Goal: Task Accomplishment & Management: Manage account settings

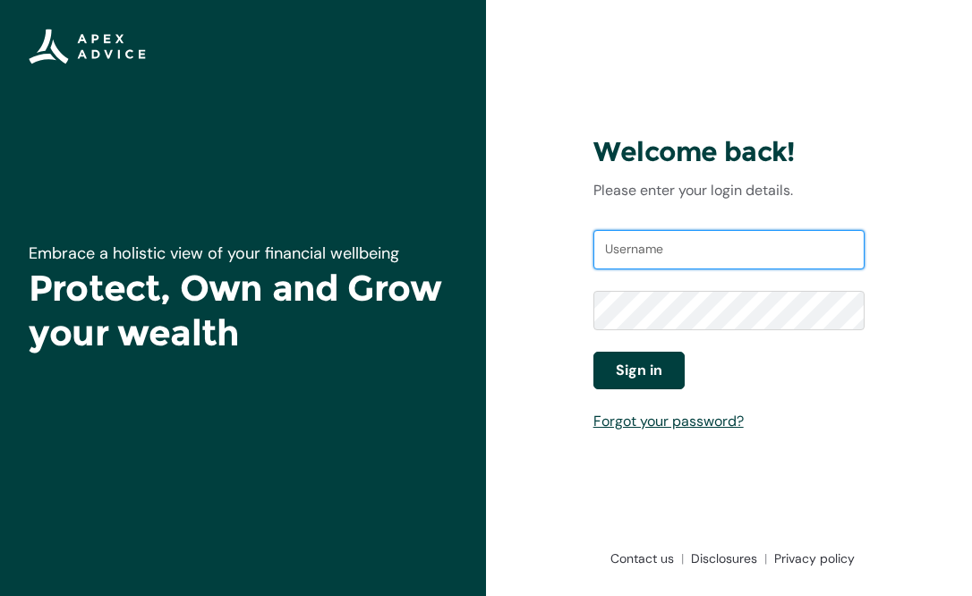
type input "liamhay3@gmail.com"
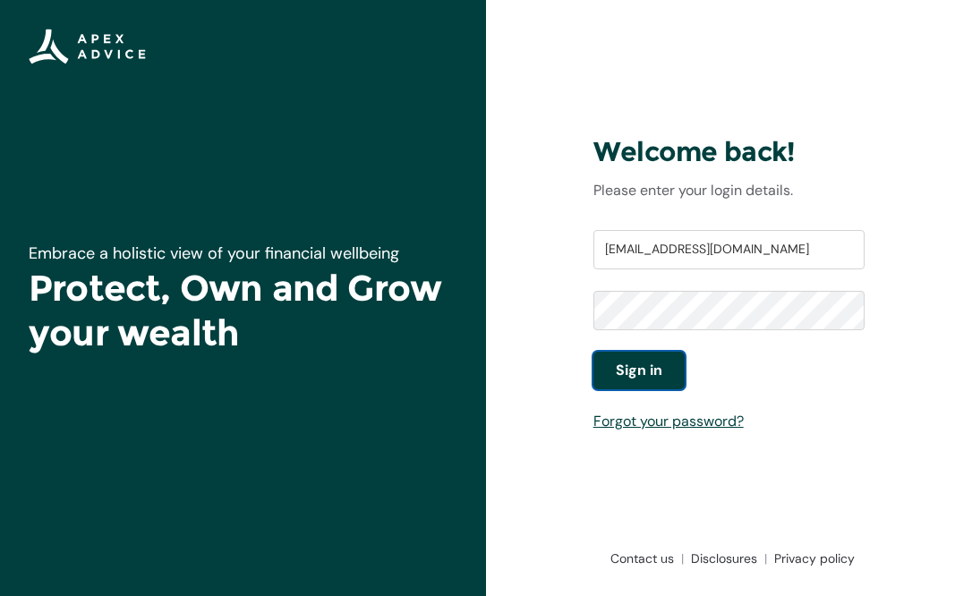
click at [651, 371] on span "Sign in" at bounding box center [639, 370] width 47 height 21
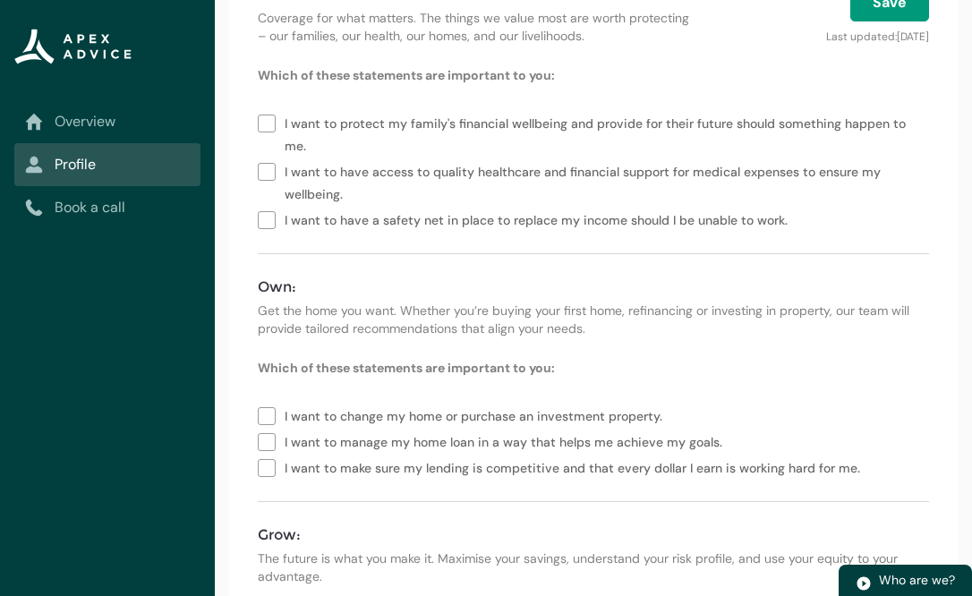
scroll to position [304, 0]
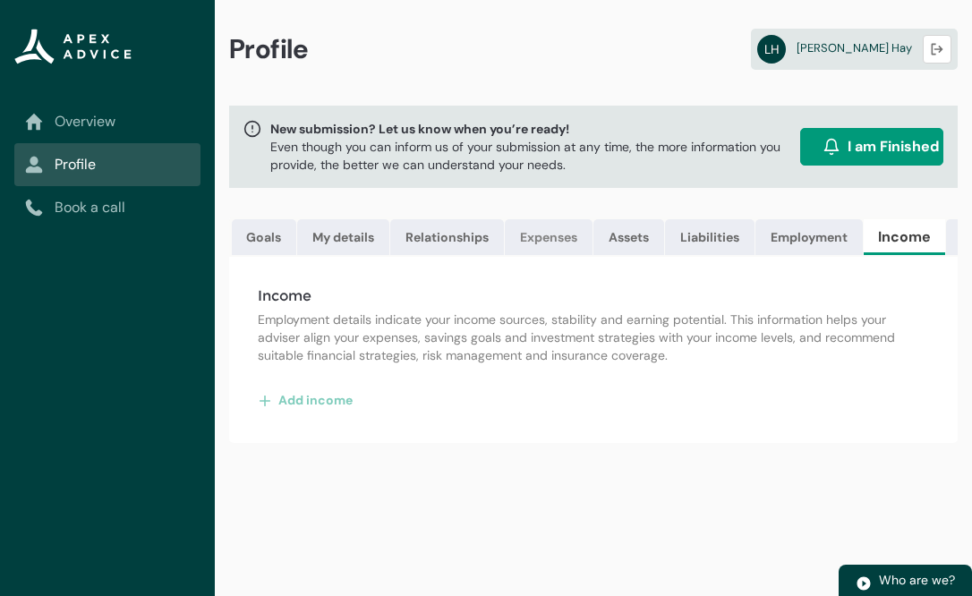
click at [550, 242] on link "Expenses" at bounding box center [549, 237] width 88 height 36
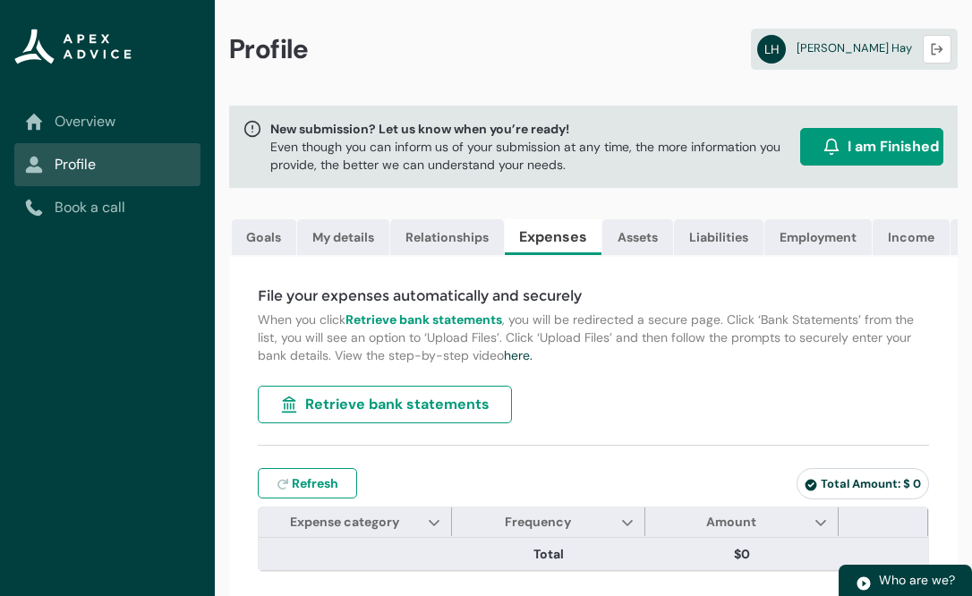
scroll to position [4, 0]
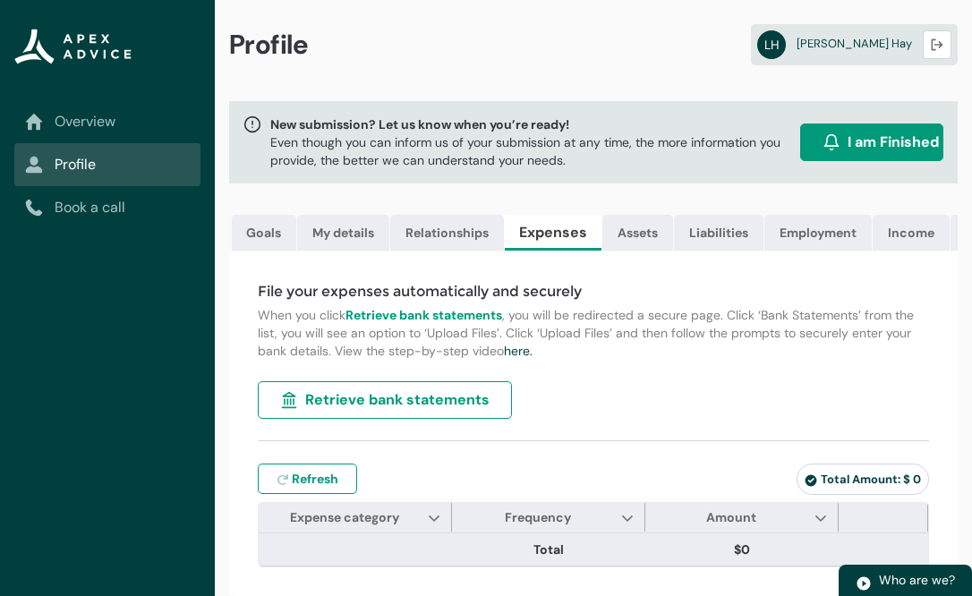
click at [415, 397] on span "Retrieve bank statements" at bounding box center [397, 399] width 184 height 21
click at [637, 239] on link "Assets" at bounding box center [638, 233] width 71 height 36
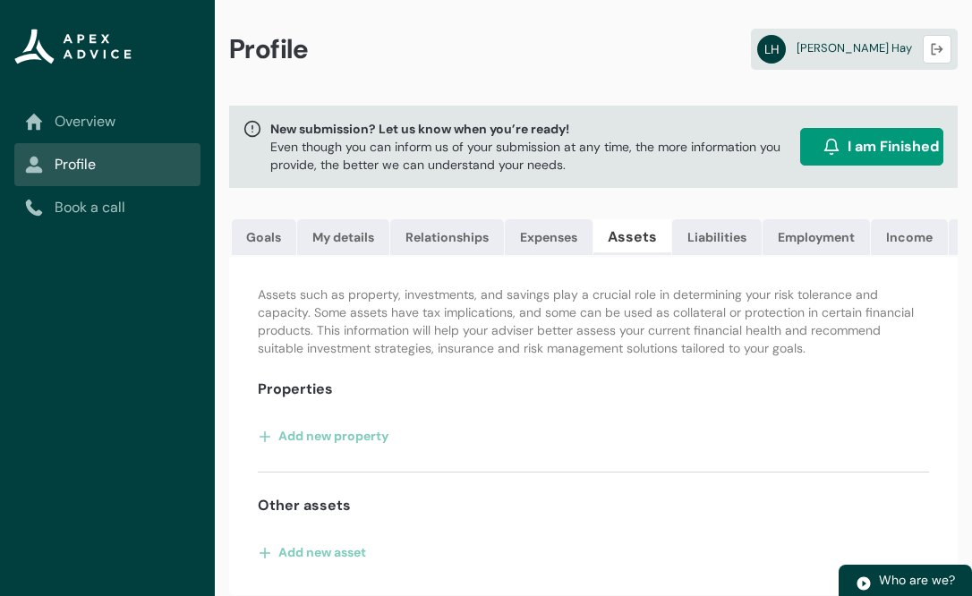
scroll to position [0, 0]
click at [725, 238] on link "Liabilities" at bounding box center [717, 237] width 90 height 36
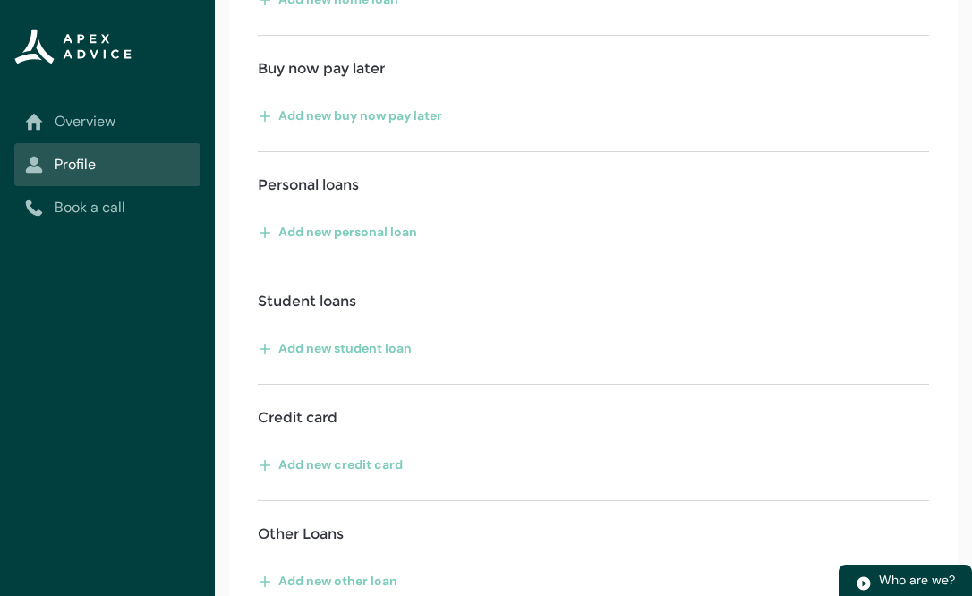
scroll to position [465, 0]
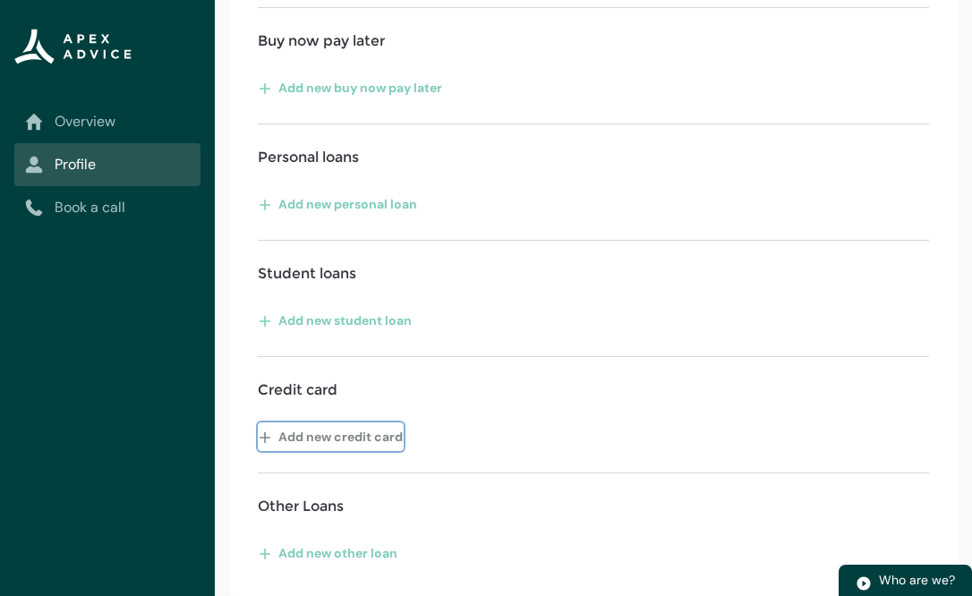
click at [358, 437] on button "Add new credit card" at bounding box center [331, 437] width 146 height 29
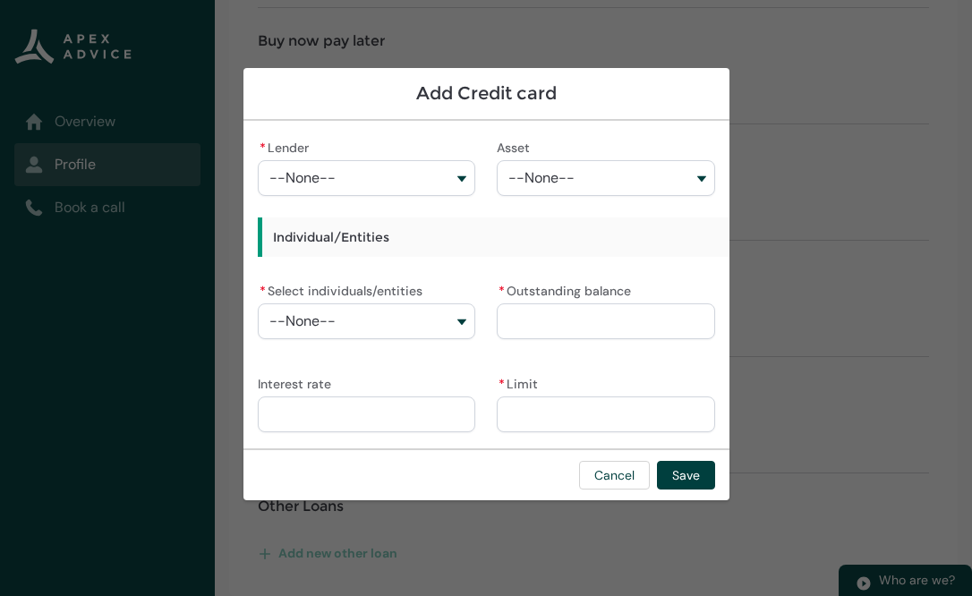
click at [389, 186] on button "--None--" at bounding box center [367, 178] width 218 height 36
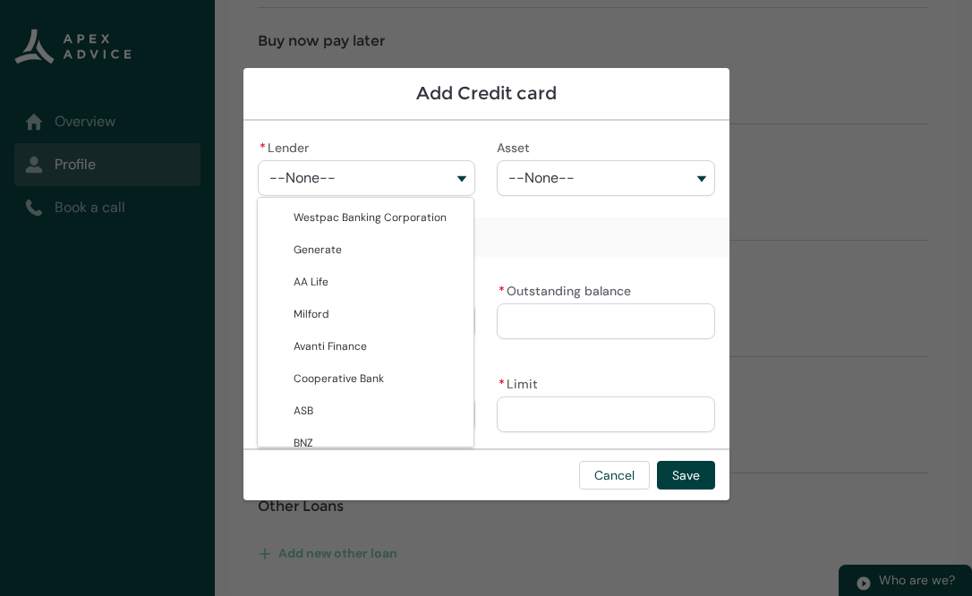
type lightning-combobox "001Q900000FTO4mIAH"
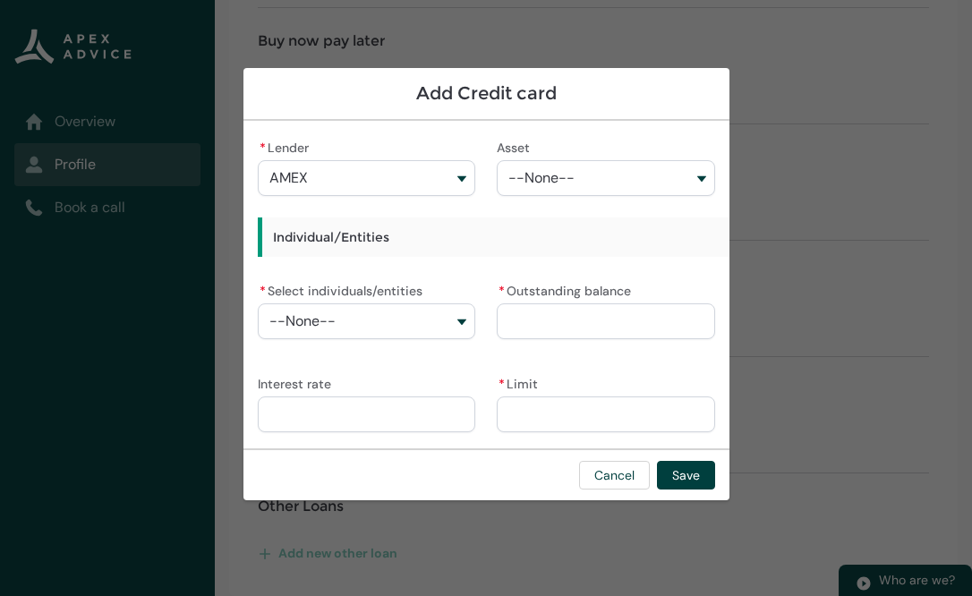
click at [566, 184] on span "--None--" at bounding box center [542, 178] width 66 height 16
click at [387, 324] on button "--None--" at bounding box center [367, 322] width 218 height 36
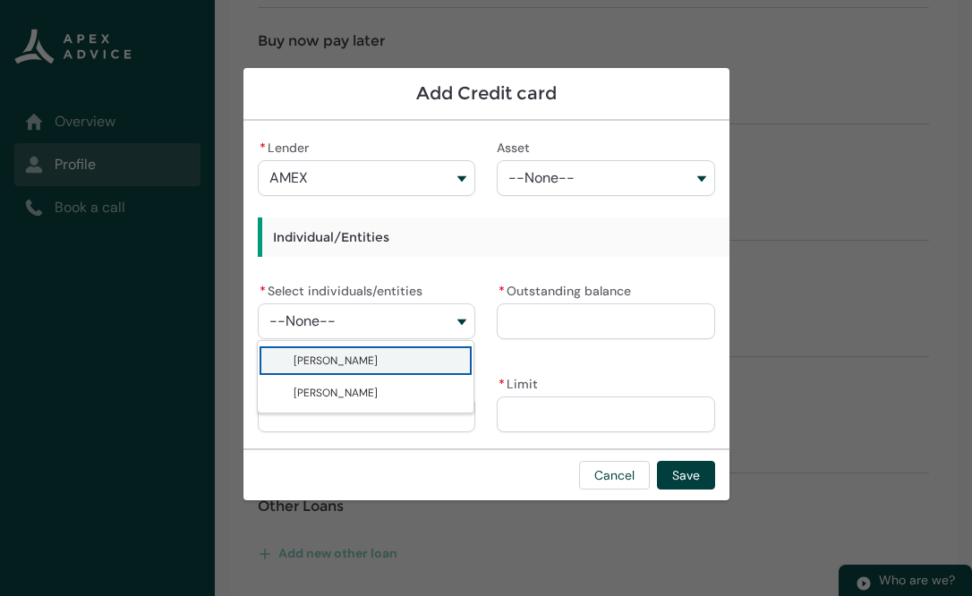
click at [386, 356] on span "Tayla Baldwin" at bounding box center [379, 361] width 170 height 18
type lightning-combobox "001Q900000zbOGLIA2"
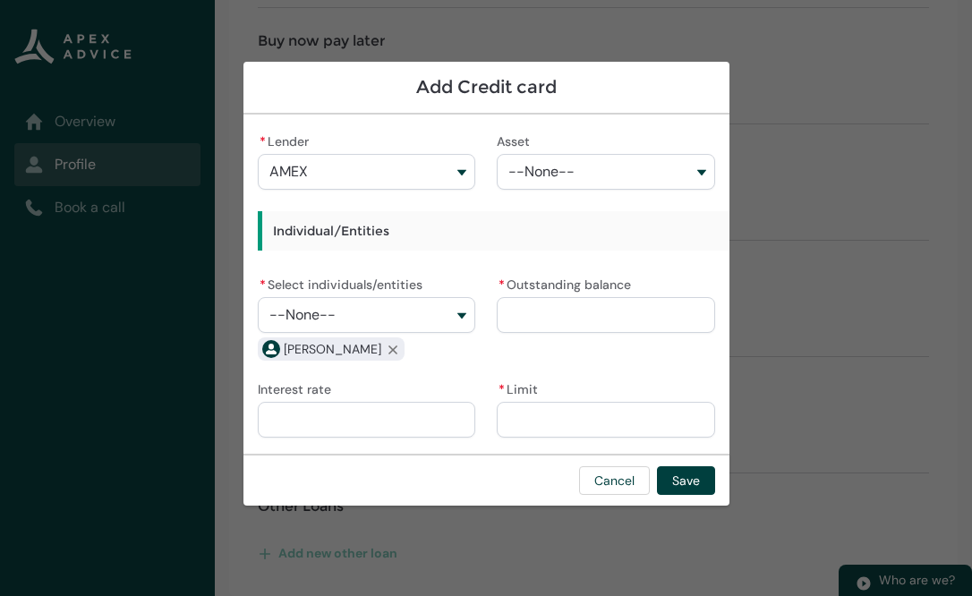
click at [551, 305] on input "* Outstanding balance" at bounding box center [606, 315] width 218 height 36
click at [669, 426] on input "* Limit" at bounding box center [606, 420] width 218 height 36
click at [514, 315] on input "* Outstanding balance" at bounding box center [606, 315] width 218 height 36
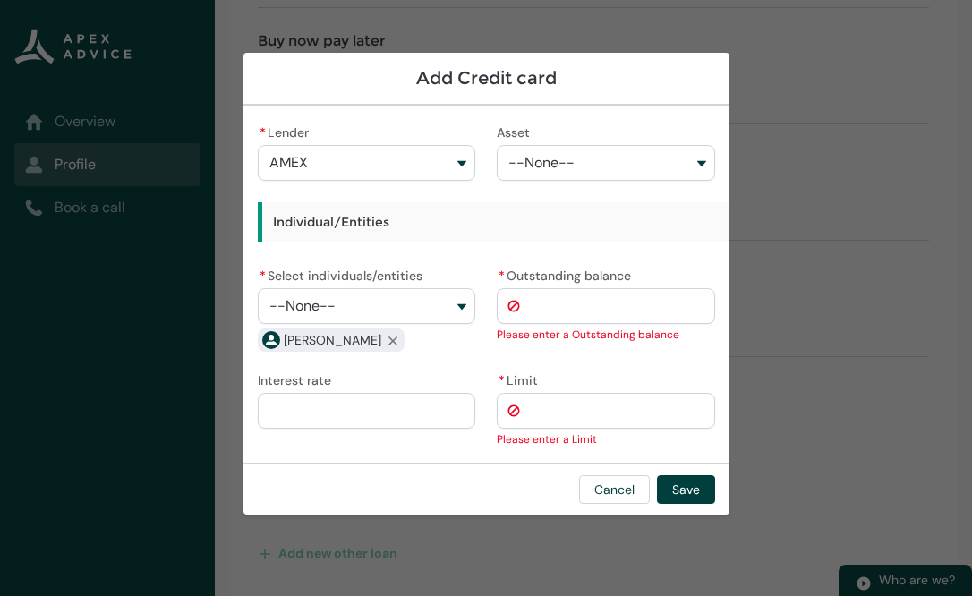
paste input "********"
type lightning-primitive-input-simple "1240.45"
click at [623, 312] on input "********" at bounding box center [606, 306] width 218 height 36
type input "*********"
click at [586, 371] on div "* Limit" at bounding box center [606, 398] width 218 height 61
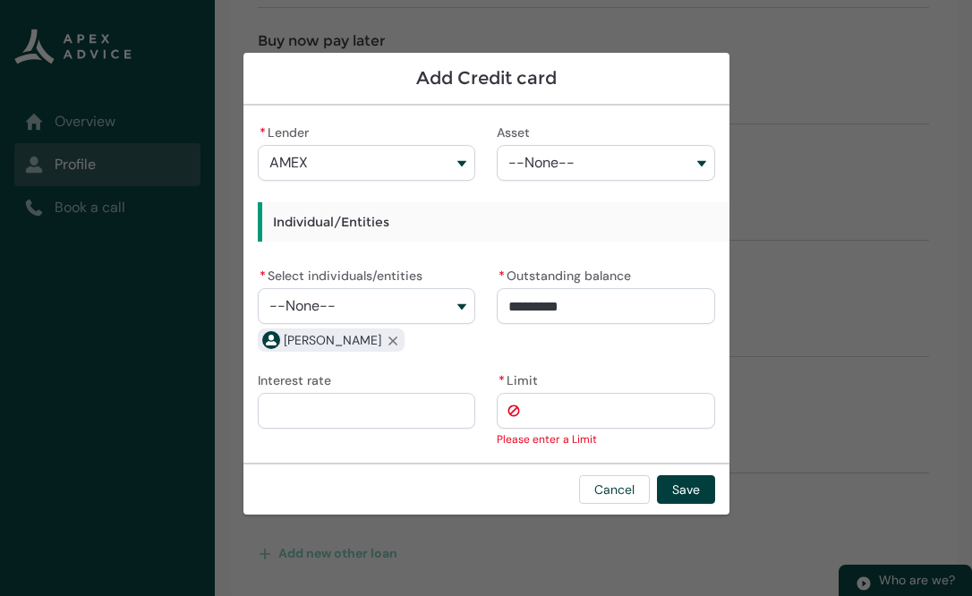
click at [589, 416] on input "* Limit" at bounding box center [606, 411] width 218 height 36
type lightning-primitive-input-simple "4"
type input "*"
type lightning-primitive-input-simple "5"
type input "*"
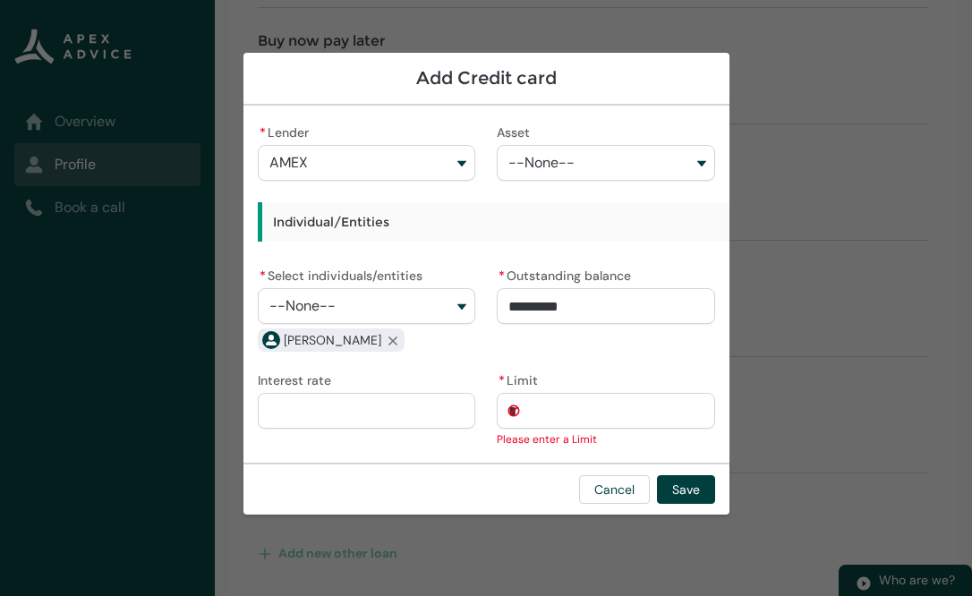
type lightning-primitive-input-simple "50"
type input "**"
type lightning-primitive-input-simple "500"
type input "***"
type lightning-primitive-input-simple "5000"
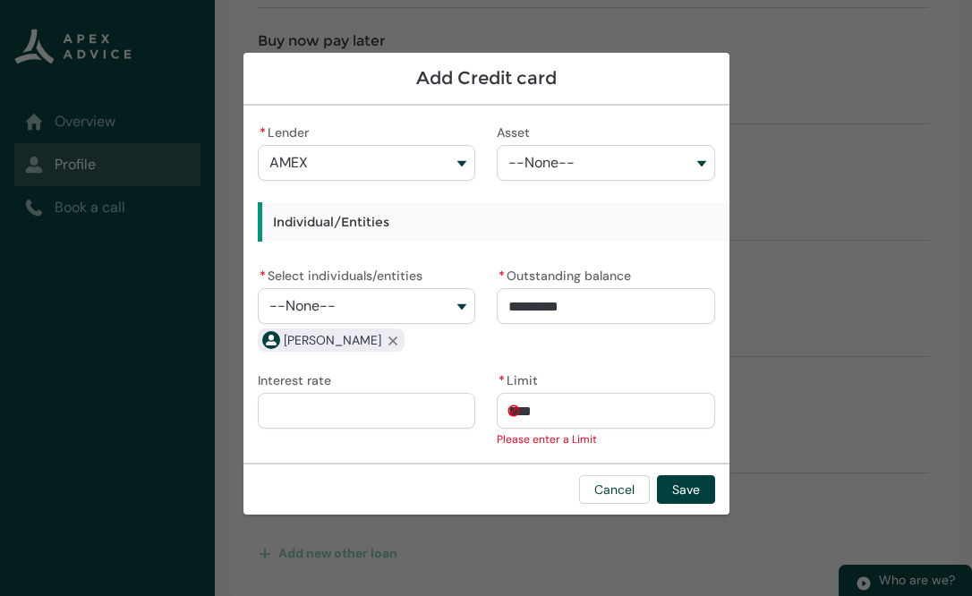
type input "*********"
click at [629, 457] on div "Add Credit card * Lender AMEX Westpac Banking Corporation Generate AA Life Milf…" at bounding box center [487, 298] width 486 height 596
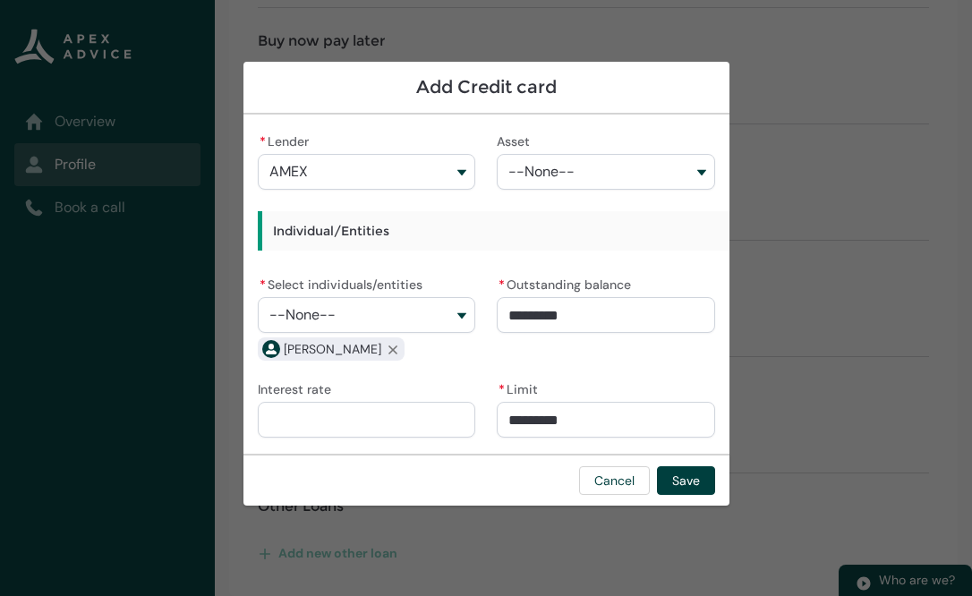
click at [407, 432] on input "Interest rate" at bounding box center [367, 420] width 218 height 36
paste input "******"
type input "******"
click at [440, 466] on div "Cancel Save" at bounding box center [487, 480] width 486 height 52
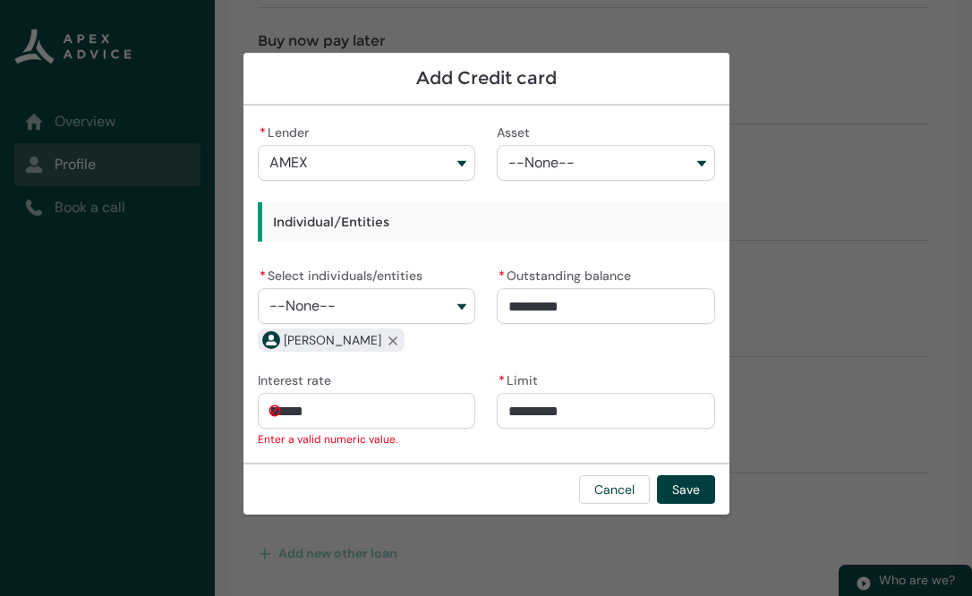
click at [434, 422] on input "******" at bounding box center [367, 411] width 218 height 36
type lightning-primitive-input-simple "22.95"
type input "*****"
click at [399, 435] on lightning-primitive-input-simple "Interest rate ***** Interest rate Enter a valid numeric value." at bounding box center [367, 408] width 218 height 81
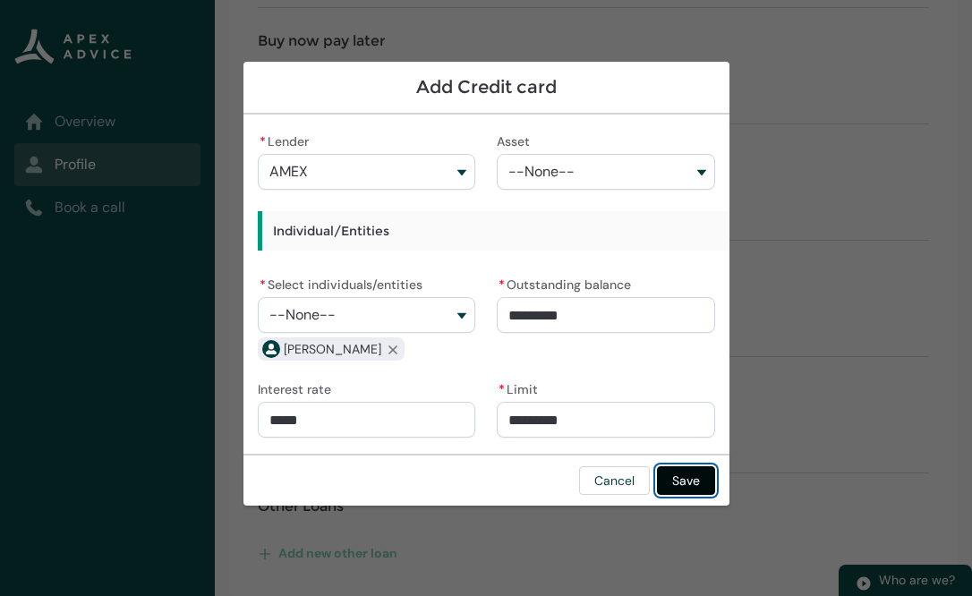
click at [689, 480] on button "Save" at bounding box center [686, 480] width 58 height 29
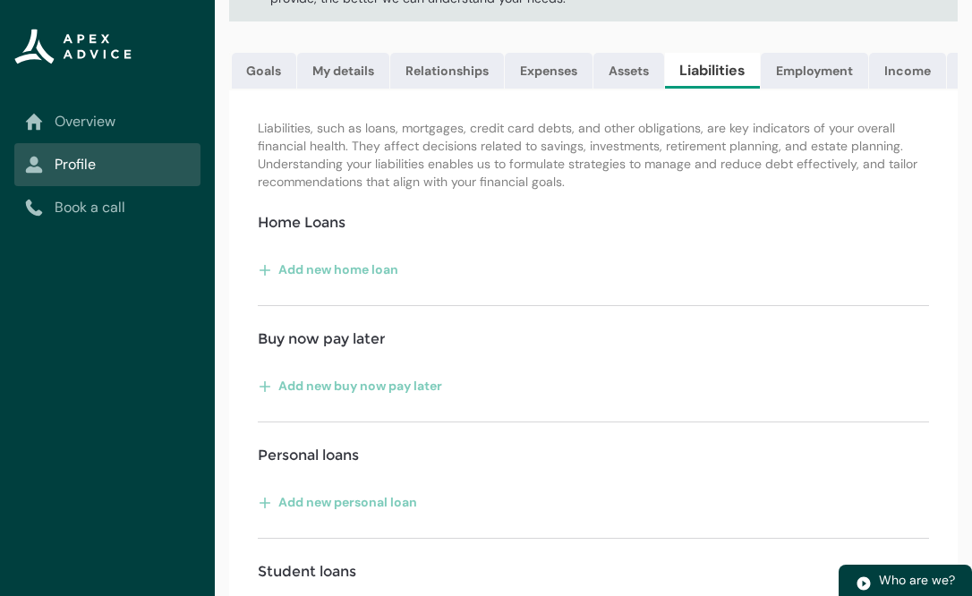
scroll to position [166, 0]
click at [814, 75] on link "Employment" at bounding box center [814, 72] width 107 height 36
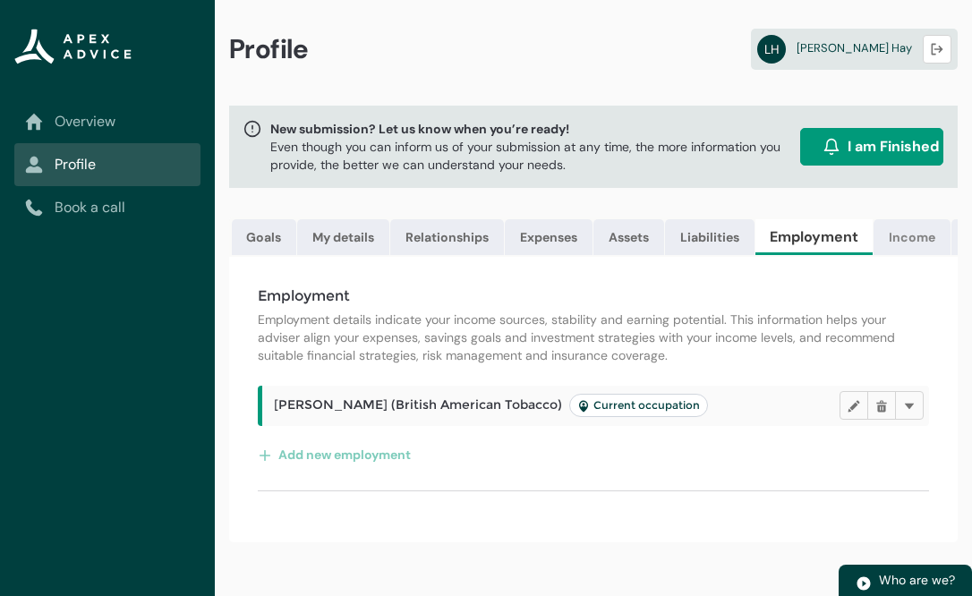
click at [922, 238] on link "Income" at bounding box center [912, 237] width 77 height 36
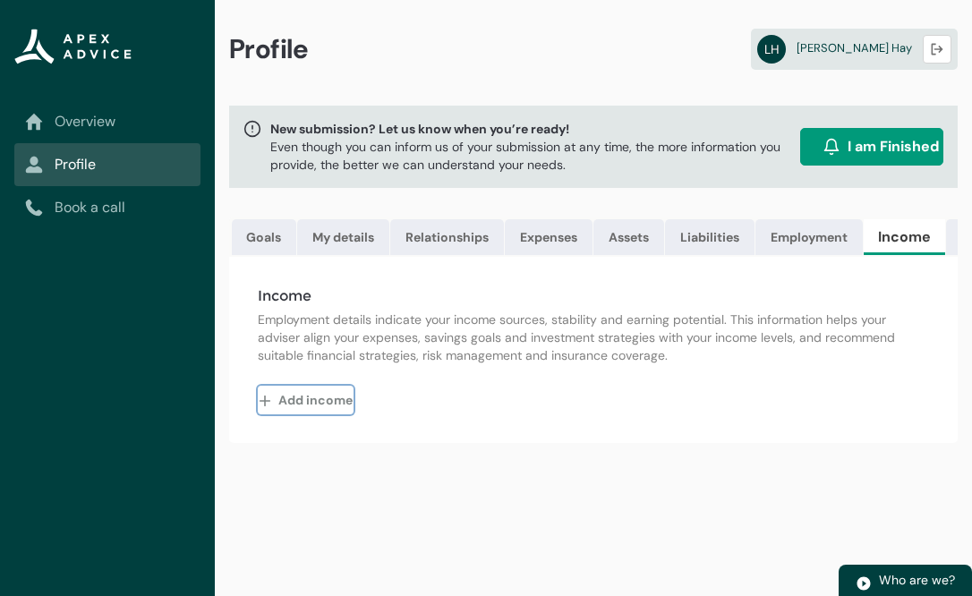
click at [329, 399] on button "Add income" at bounding box center [306, 400] width 96 height 29
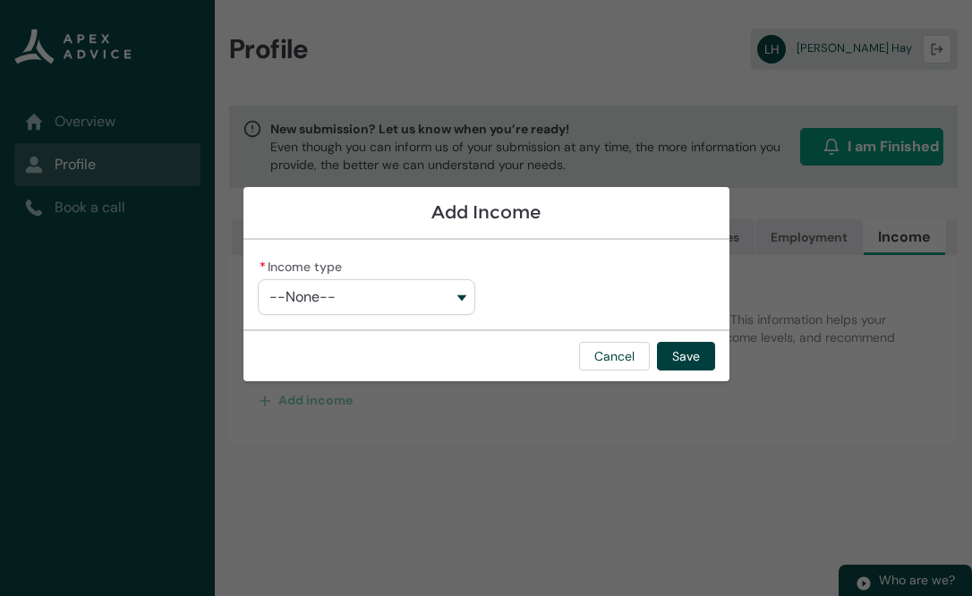
click at [401, 278] on div "* Income type --None--" at bounding box center [367, 284] width 218 height 61
click at [401, 296] on button "--None--" at bounding box center [367, 297] width 218 height 36
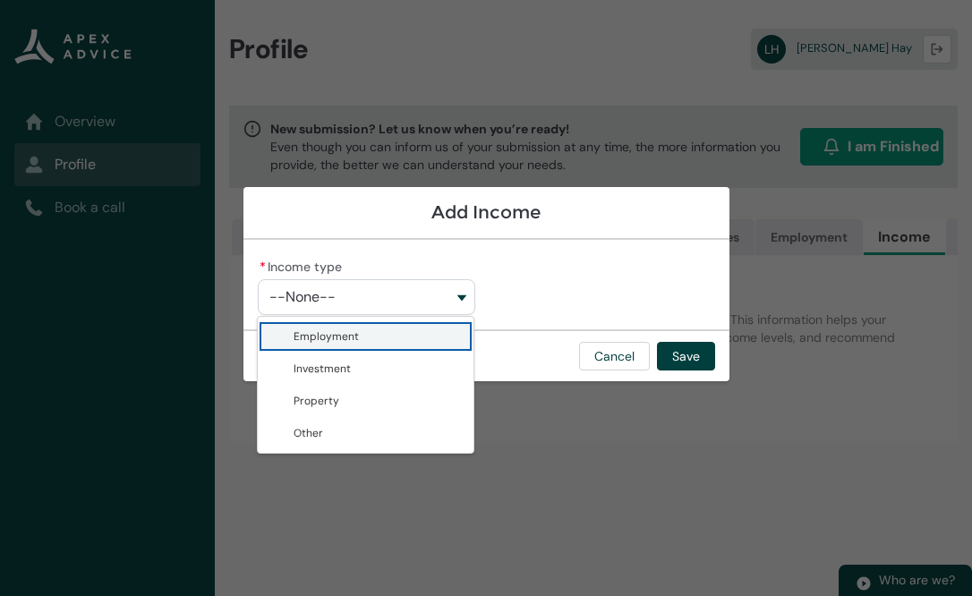
click at [394, 341] on span "Employment" at bounding box center [379, 337] width 170 height 18
type lightning-combobox "Employment"
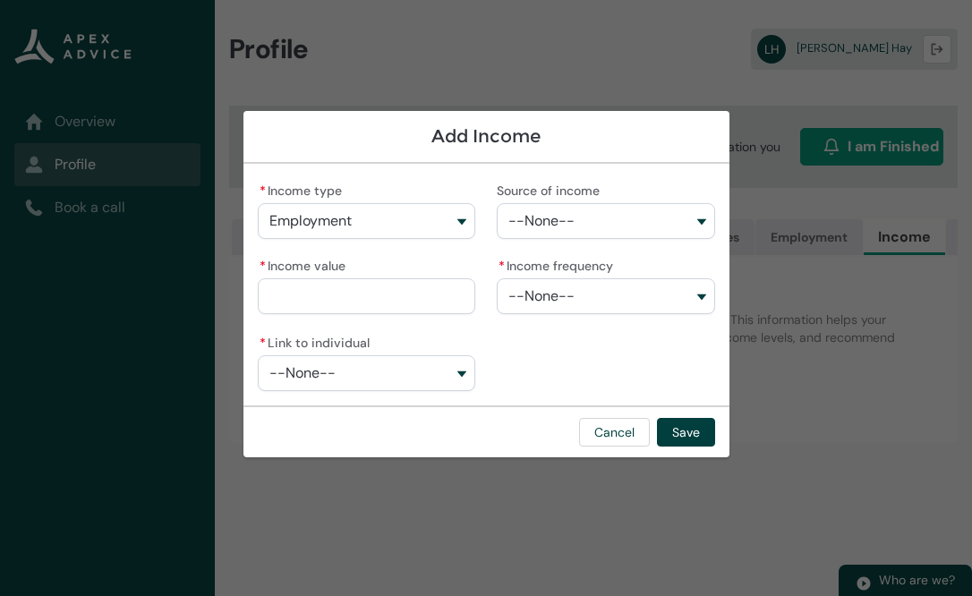
click at [538, 222] on span "--None--" at bounding box center [542, 221] width 66 height 16
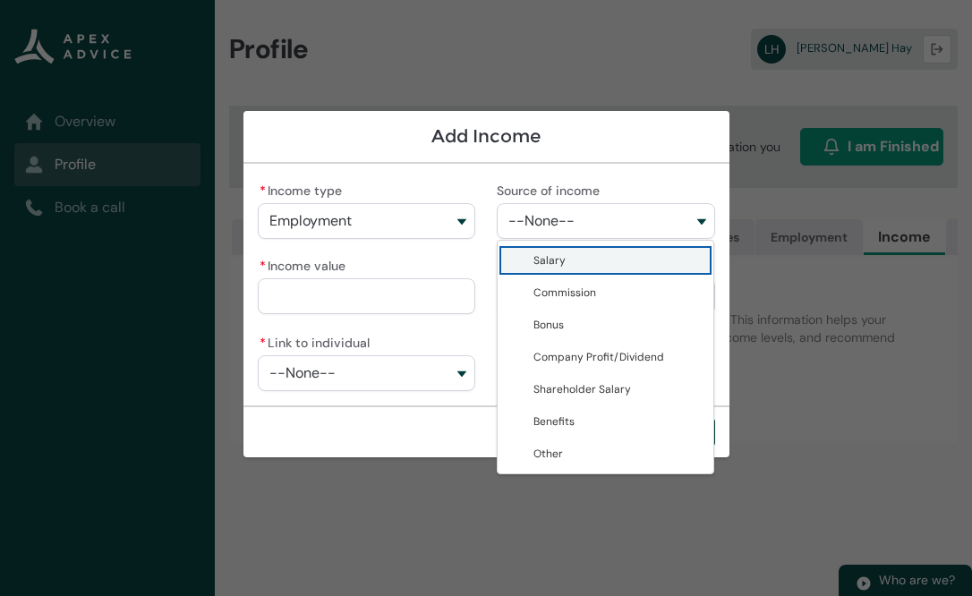
click at [561, 260] on span "Salary" at bounding box center [550, 260] width 32 height 14
type lightning-combobox "Salary"
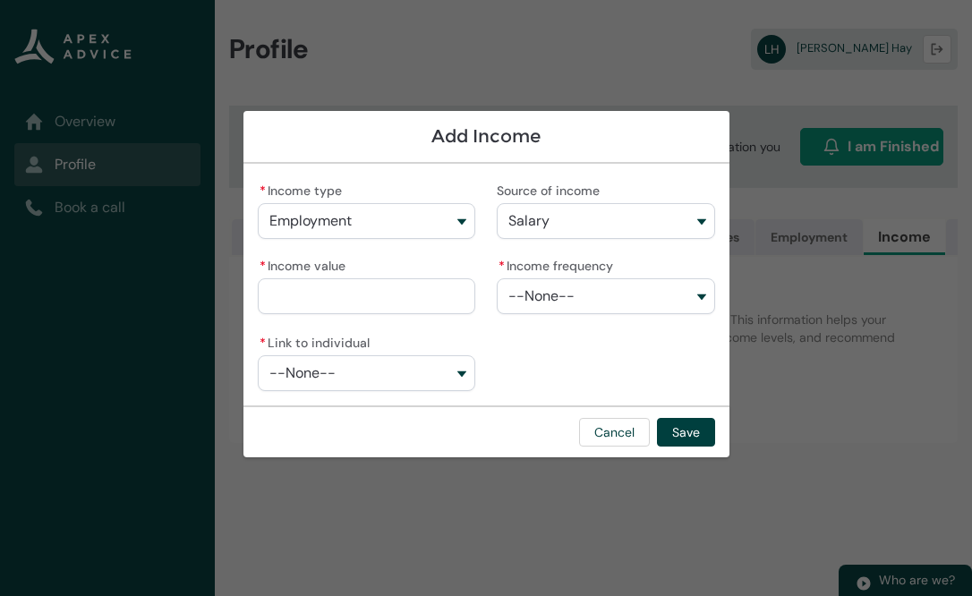
click at [370, 299] on input "* Income value" at bounding box center [367, 296] width 218 height 36
click at [582, 291] on button "--None--" at bounding box center [606, 296] width 218 height 36
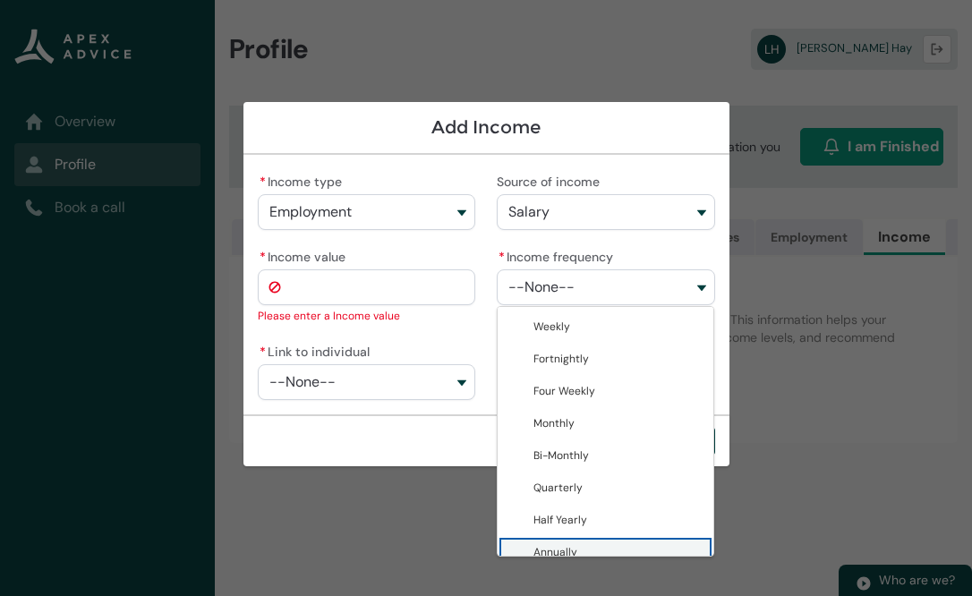
click at [599, 543] on span "Annually" at bounding box center [619, 552] width 170 height 18
type lightning-combobox "Annually"
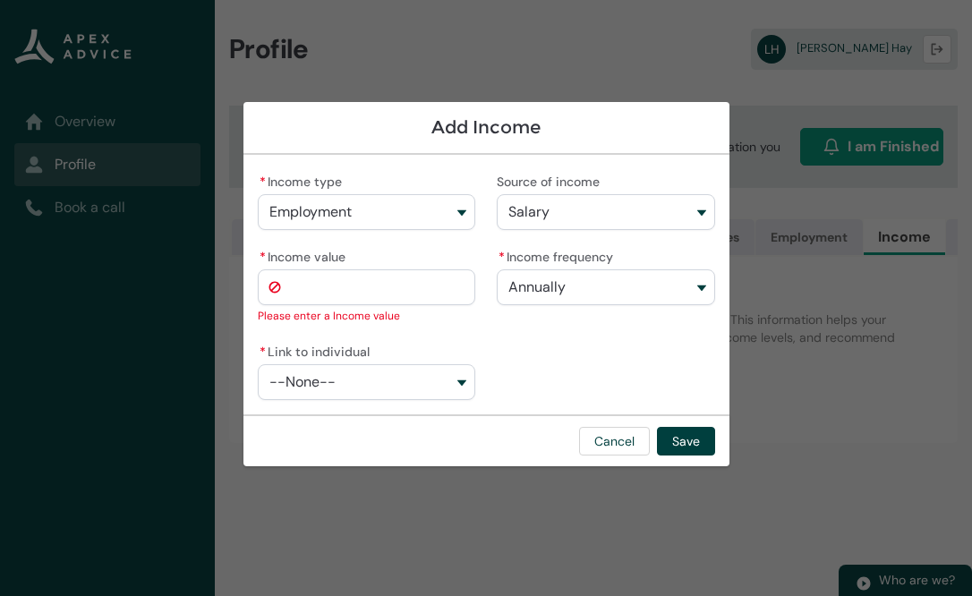
click at [347, 291] on input "* Income value" at bounding box center [367, 288] width 218 height 36
type lightning-primitive-input-simple "1"
type input "*"
type lightning-primitive-input-simple "10"
type input "**"
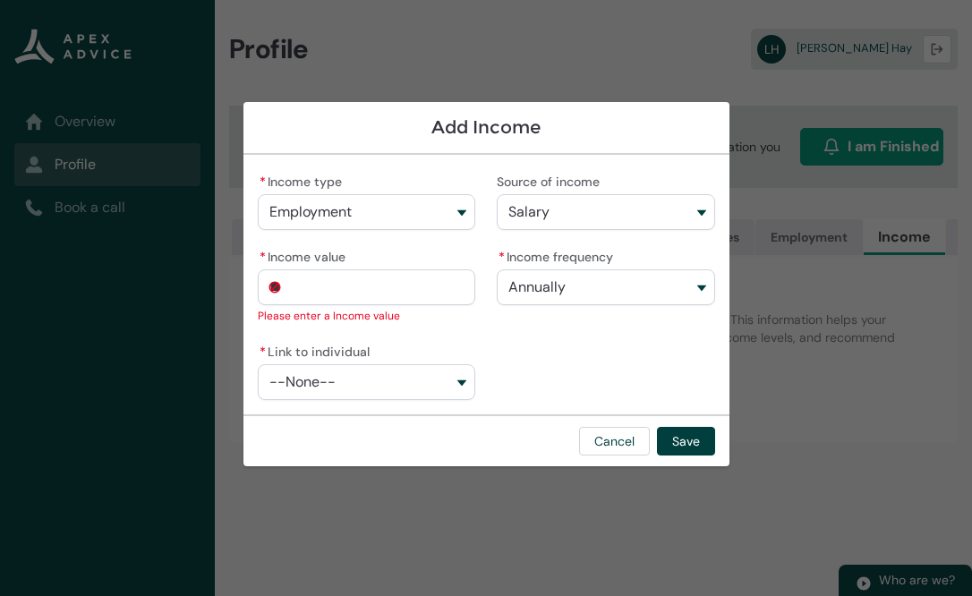
type lightning-primitive-input-simple "100"
type input "***"
type lightning-primitive-input-simple "1000"
type input "****"
type lightning-primitive-input-simple "10000"
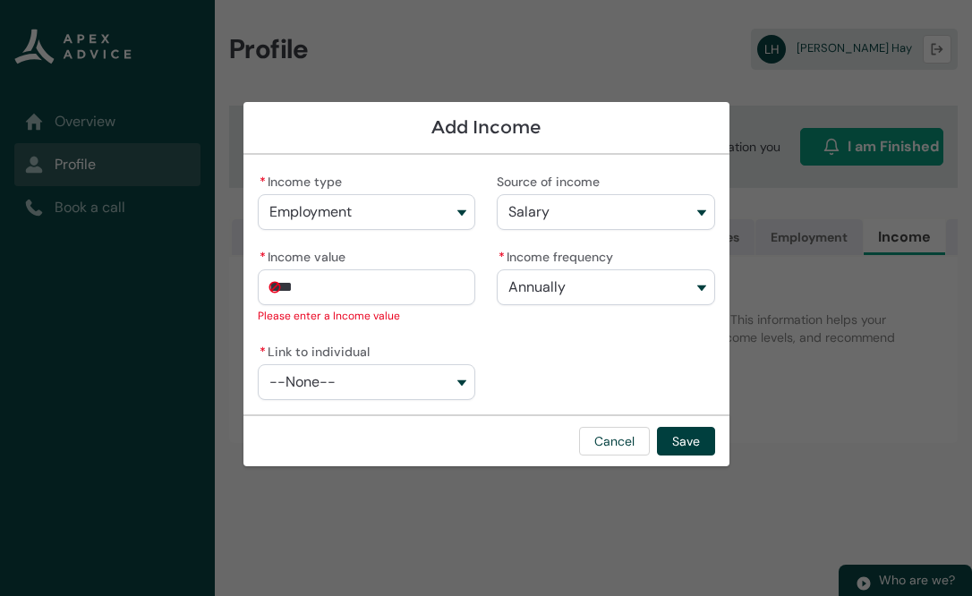
type input "*****"
type lightning-primitive-input-simple "100000"
type input "**********"
click at [521, 341] on div "**********" at bounding box center [487, 284] width 458 height 231
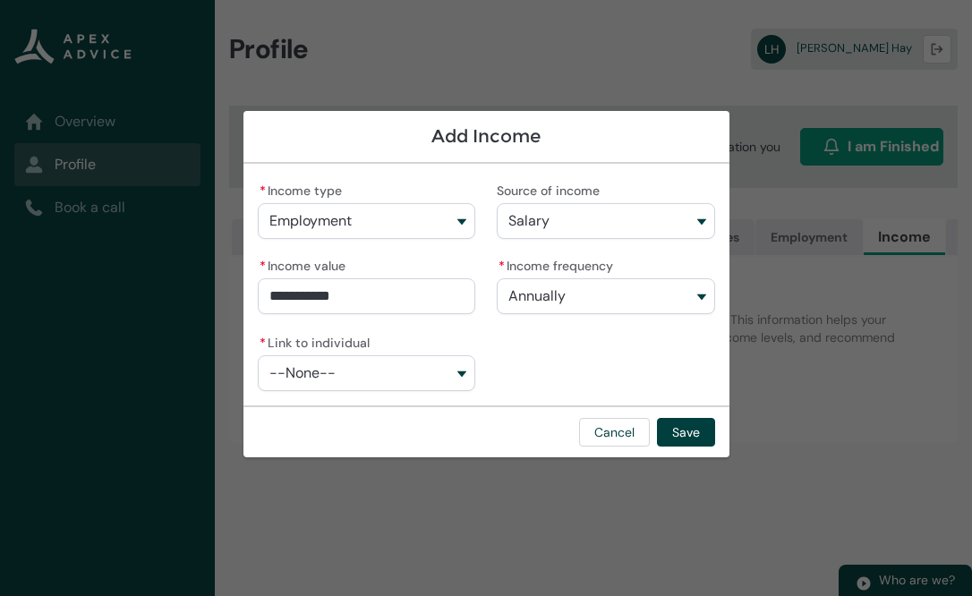
click at [415, 372] on button "--None--" at bounding box center [367, 373] width 218 height 36
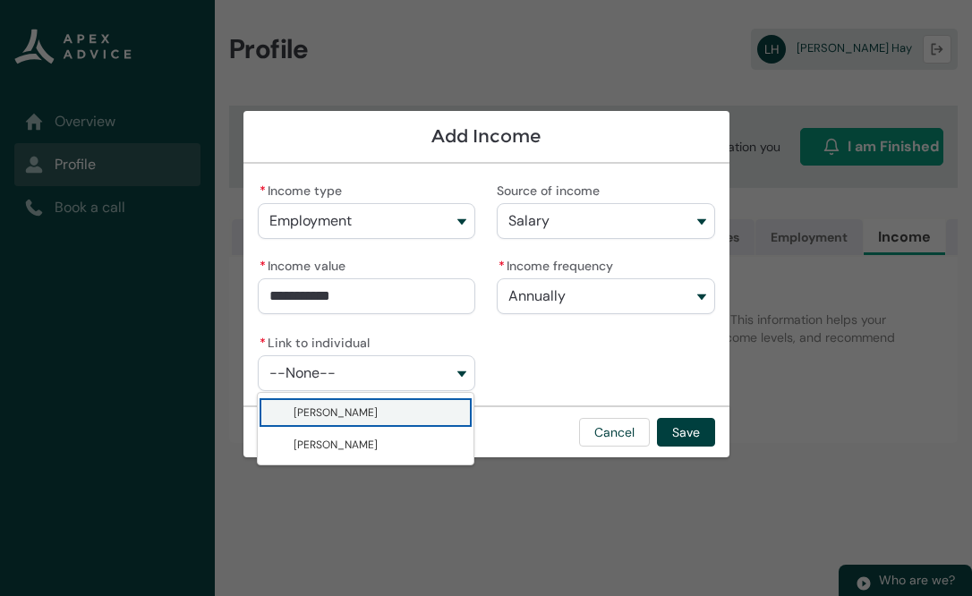
click at [382, 417] on span "Tayla Baldwin" at bounding box center [379, 413] width 170 height 18
type lightning-combobox "001Q900000zbOGLIA2"
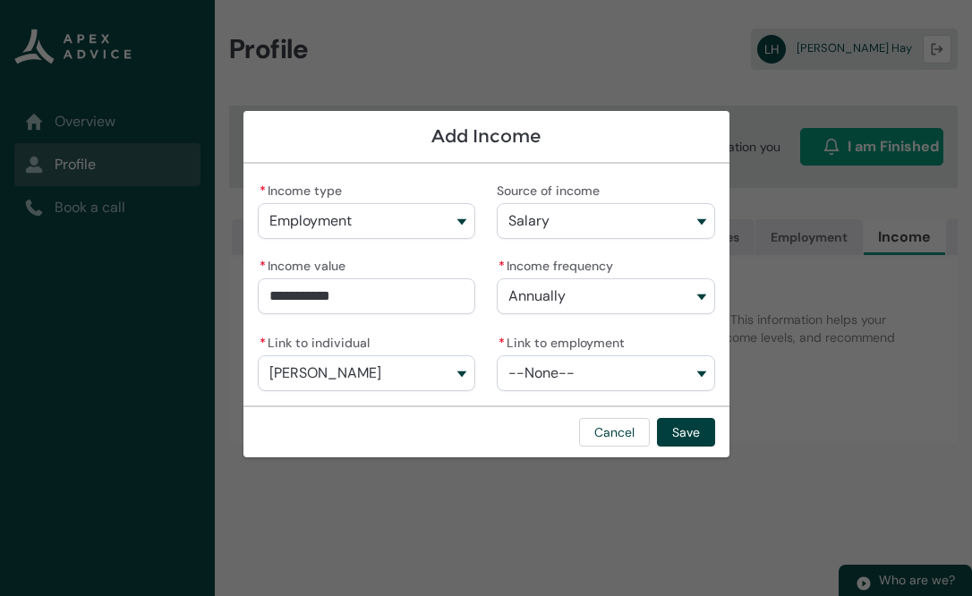
click at [526, 410] on div "Cancel Save" at bounding box center [487, 432] width 486 height 52
click at [555, 372] on span "--None--" at bounding box center [542, 373] width 66 height 16
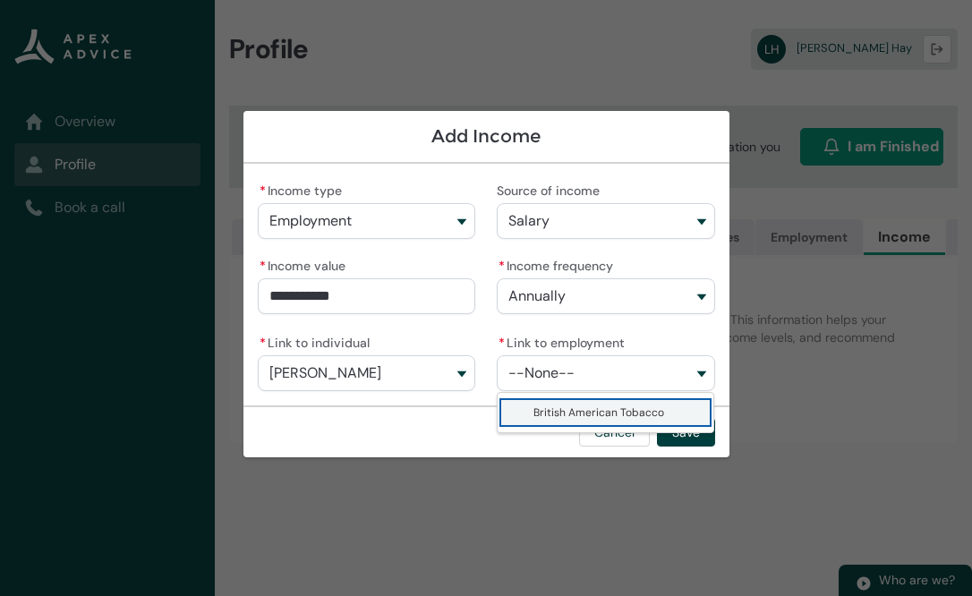
click at [561, 410] on span "British American Tobacco" at bounding box center [599, 413] width 131 height 14
type lightning-combobox "a0fQ900000Ap8dhIAB"
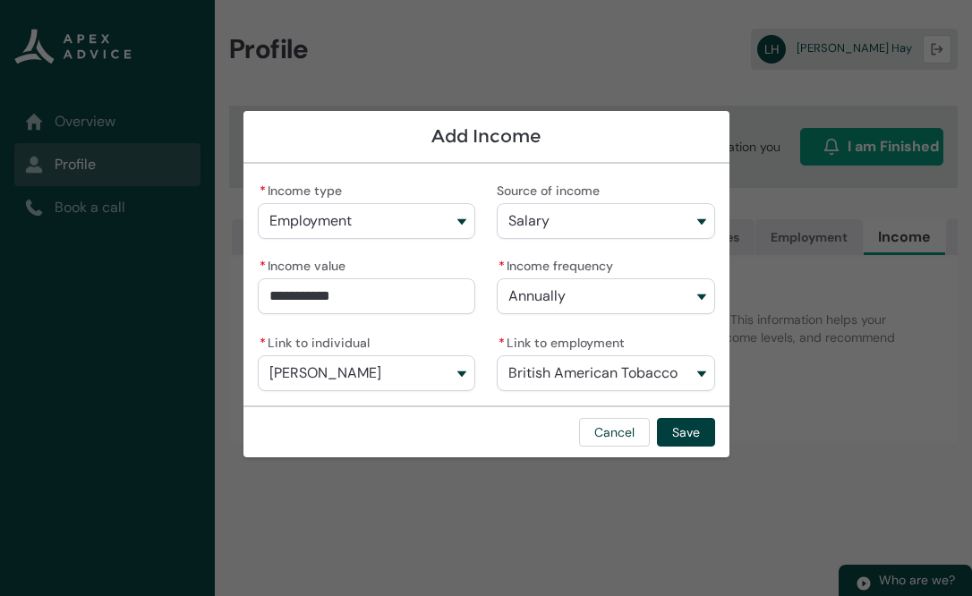
click at [490, 414] on div "Cancel Save" at bounding box center [487, 432] width 486 height 52
click at [678, 429] on button "Save" at bounding box center [686, 432] width 58 height 29
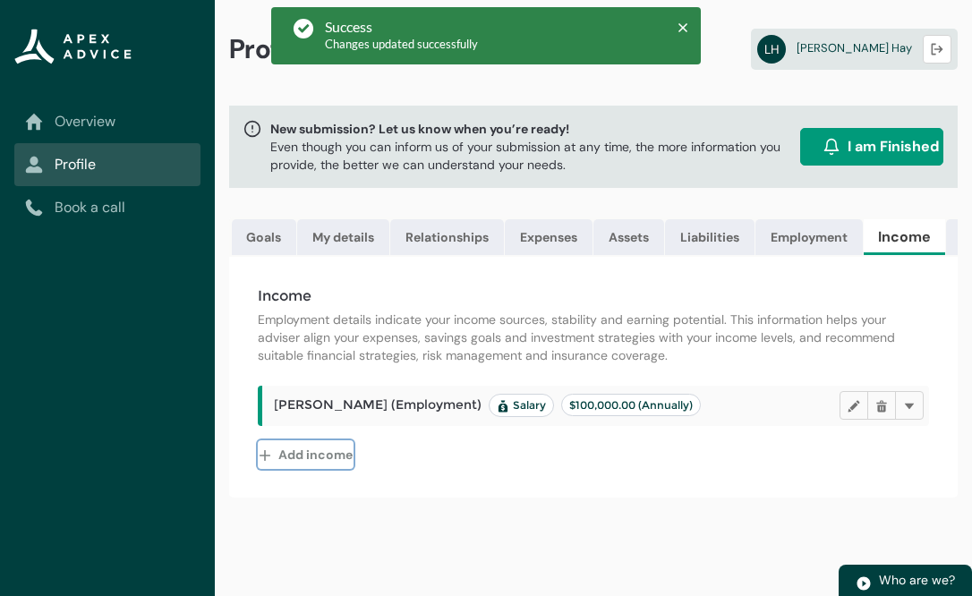
click at [328, 458] on button "Add income" at bounding box center [306, 455] width 96 height 29
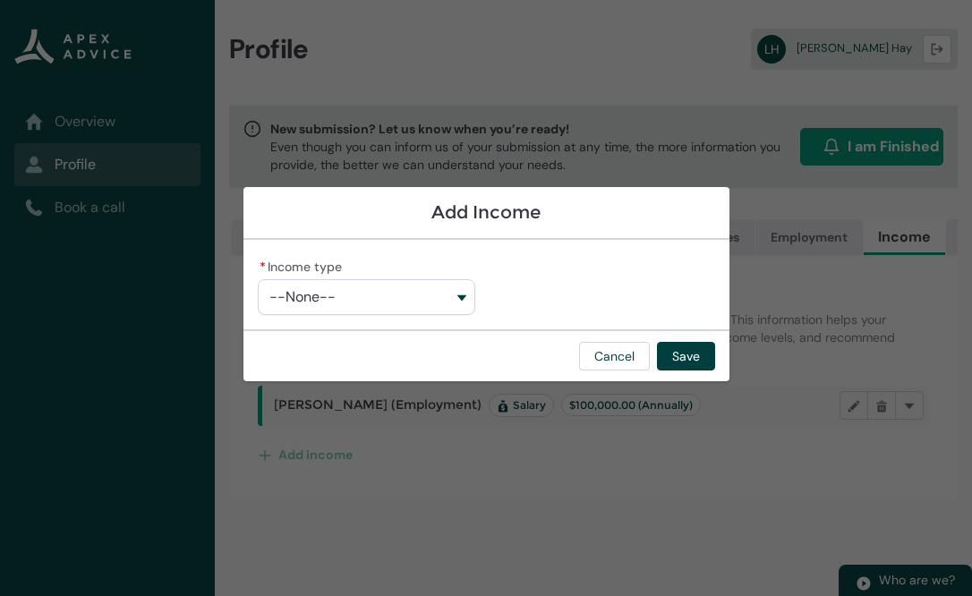
click at [358, 289] on button "--None--" at bounding box center [367, 297] width 218 height 36
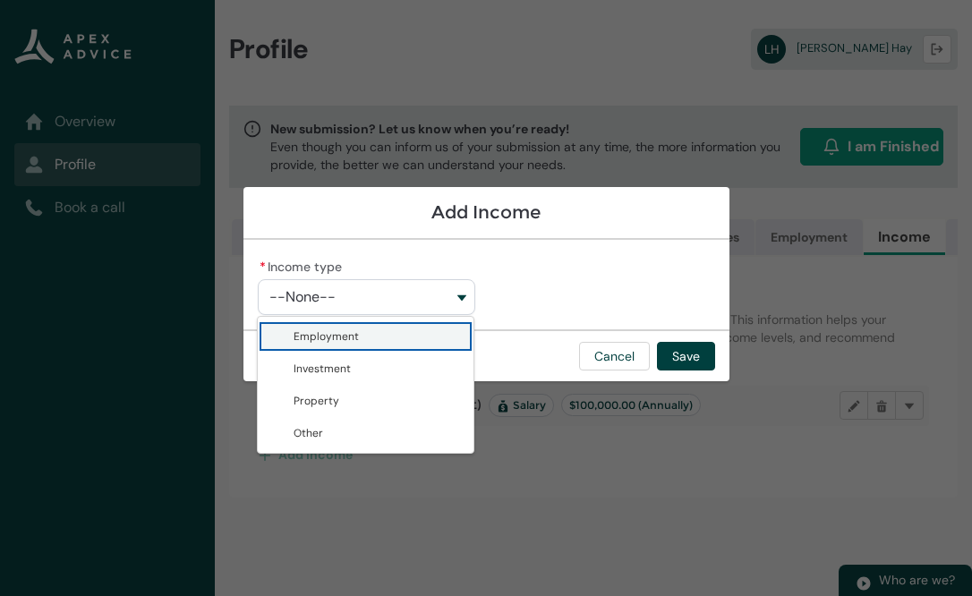
click at [349, 345] on span "Employment" at bounding box center [379, 337] width 170 height 18
type lightning-combobox "Employment"
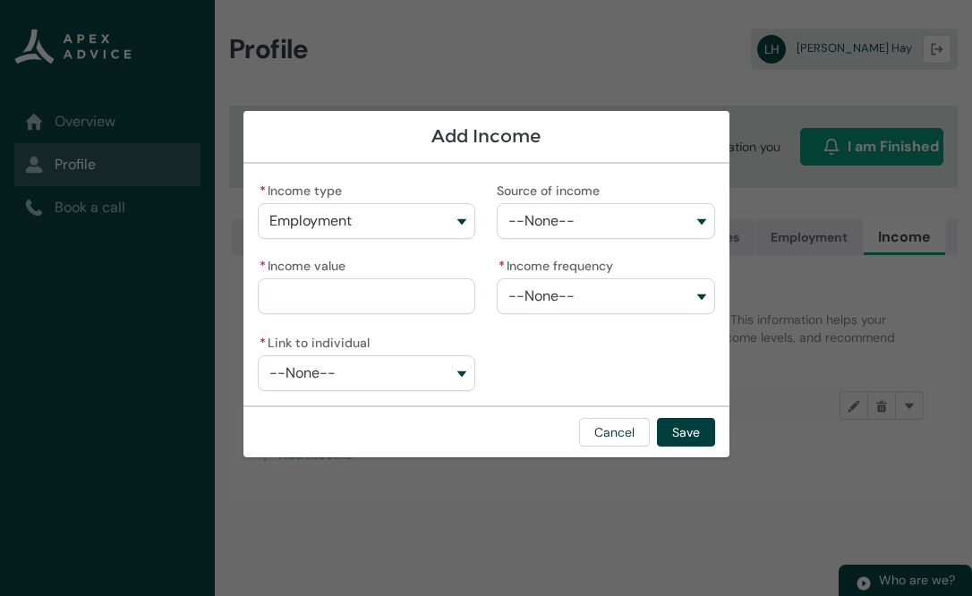
click at [551, 218] on span "--None--" at bounding box center [542, 221] width 66 height 16
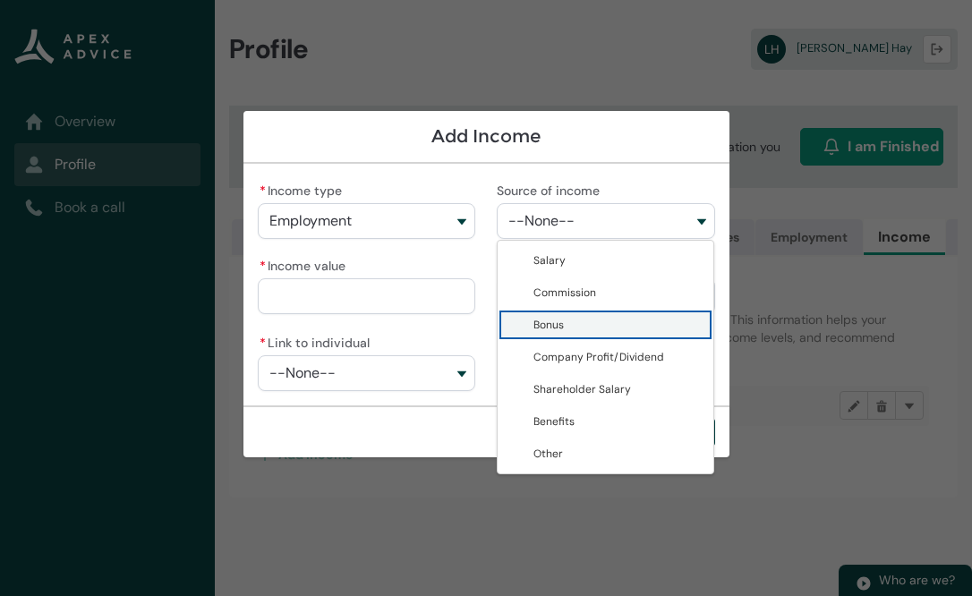
click at [571, 330] on span "Bonus" at bounding box center [619, 325] width 170 height 18
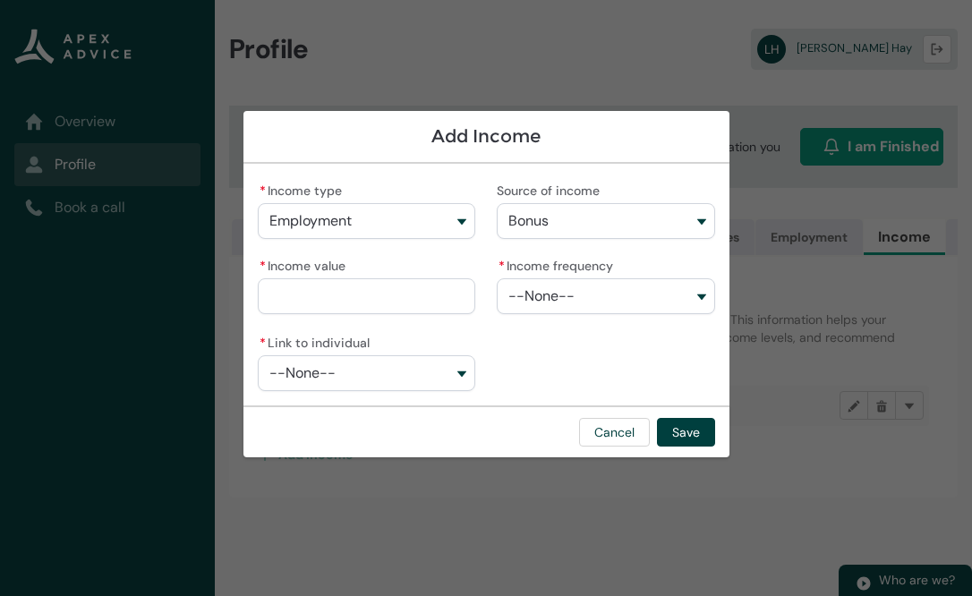
click at [364, 300] on input "* Income value" at bounding box center [367, 296] width 218 height 36
click at [552, 360] on div "* Income type Employment Employment Investment Property Other Source of income …" at bounding box center [487, 284] width 458 height 213
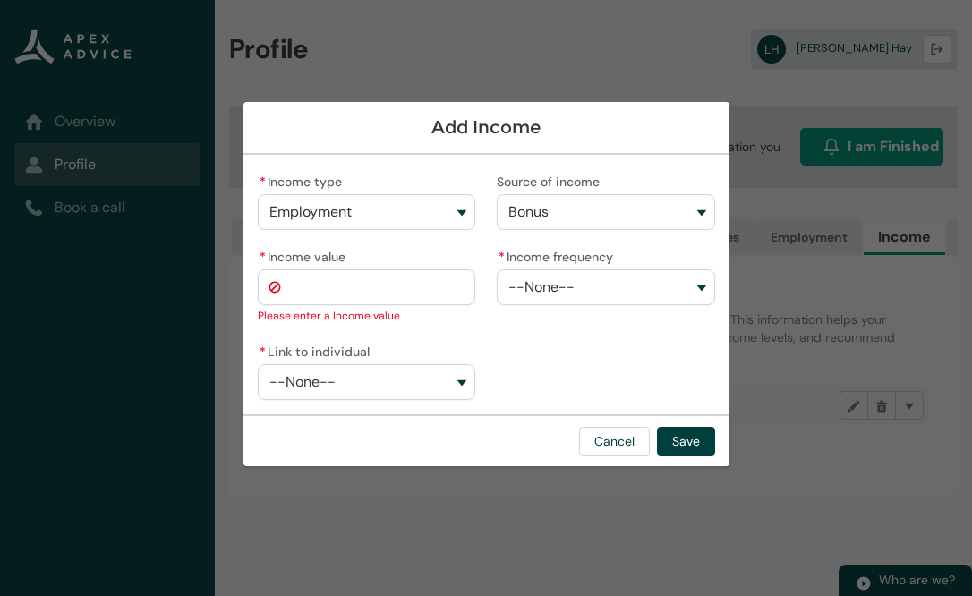
click at [384, 287] on input "* Income value" at bounding box center [367, 288] width 218 height 36
click at [630, 334] on div "* Income type Employment Employment Investment Property Other Source of income …" at bounding box center [487, 284] width 458 height 231
click at [608, 216] on button "Bonus" at bounding box center [606, 212] width 218 height 36
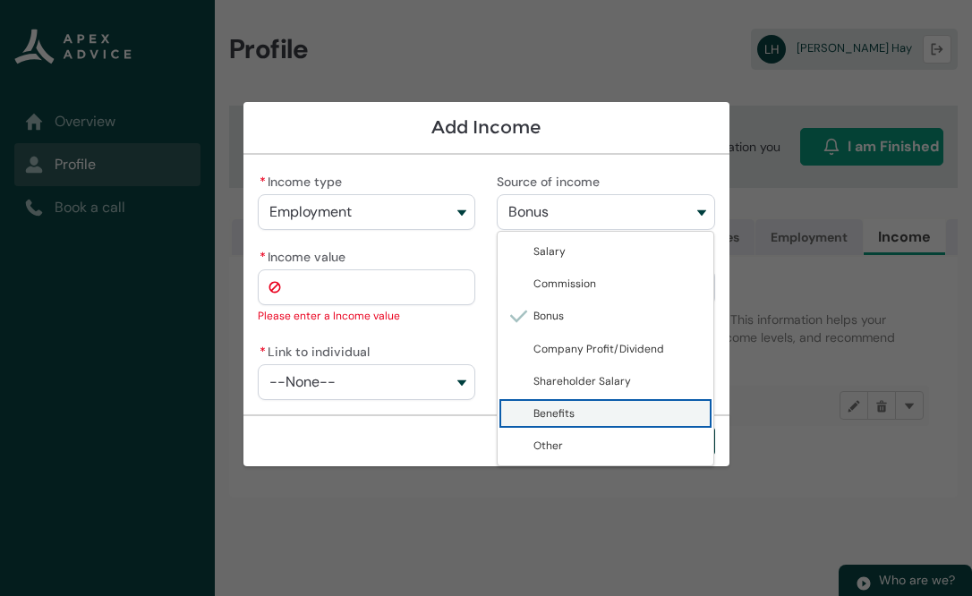
click at [603, 423] on lightning-base-combobox-item "Benefits" at bounding box center [606, 414] width 217 height 32
type lightning-combobox "Benefits"
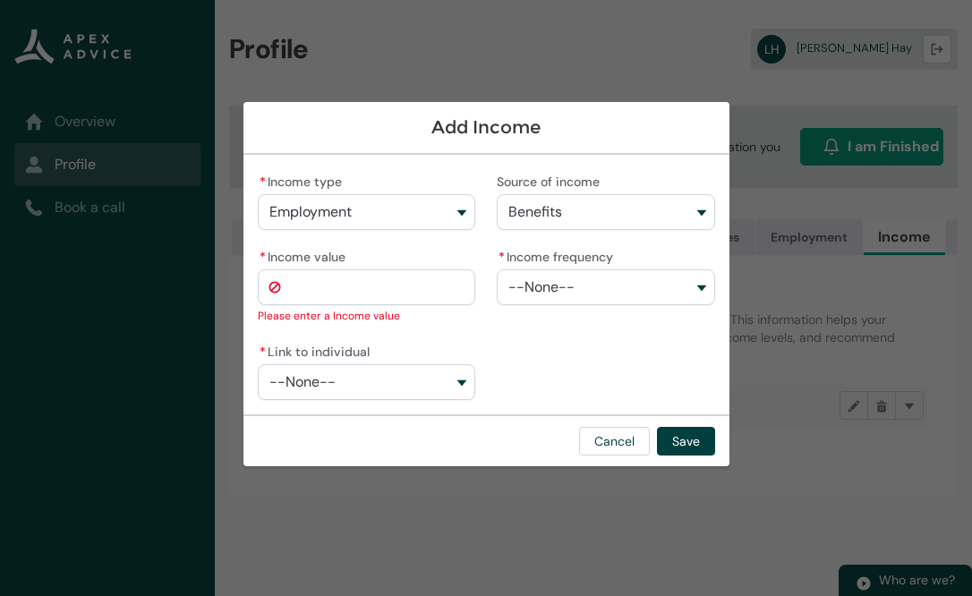
click at [415, 293] on input "* Income value" at bounding box center [367, 288] width 218 height 36
click at [595, 360] on div "* Income type Employment Employment Investment Property Other Source of income …" at bounding box center [487, 284] width 458 height 231
click at [612, 441] on button "Cancel" at bounding box center [614, 441] width 71 height 29
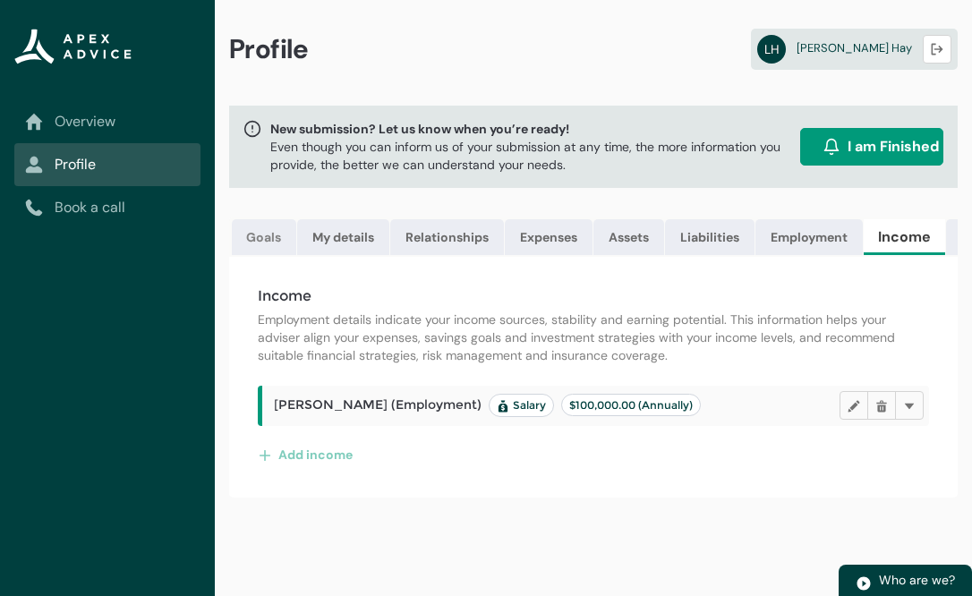
click at [274, 238] on link "Goals" at bounding box center [264, 237] width 64 height 36
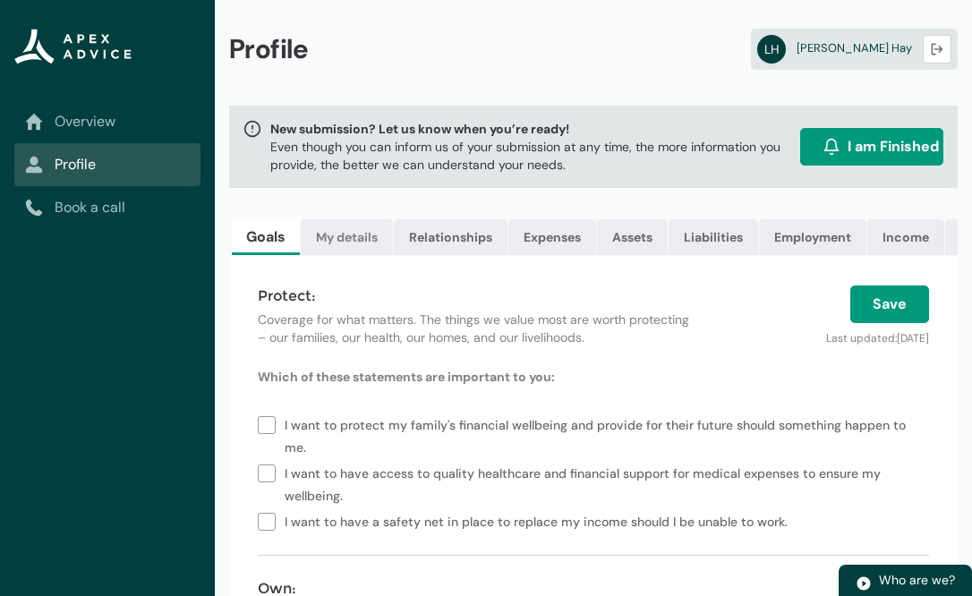
click at [329, 241] on link "My details" at bounding box center [347, 237] width 92 height 36
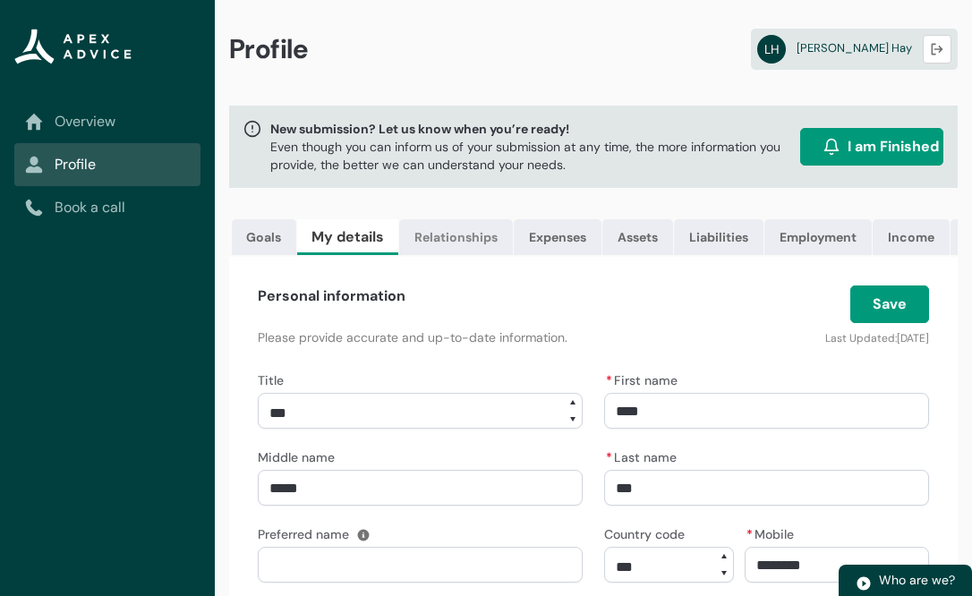
click at [458, 248] on link "Relationships" at bounding box center [456, 237] width 114 height 36
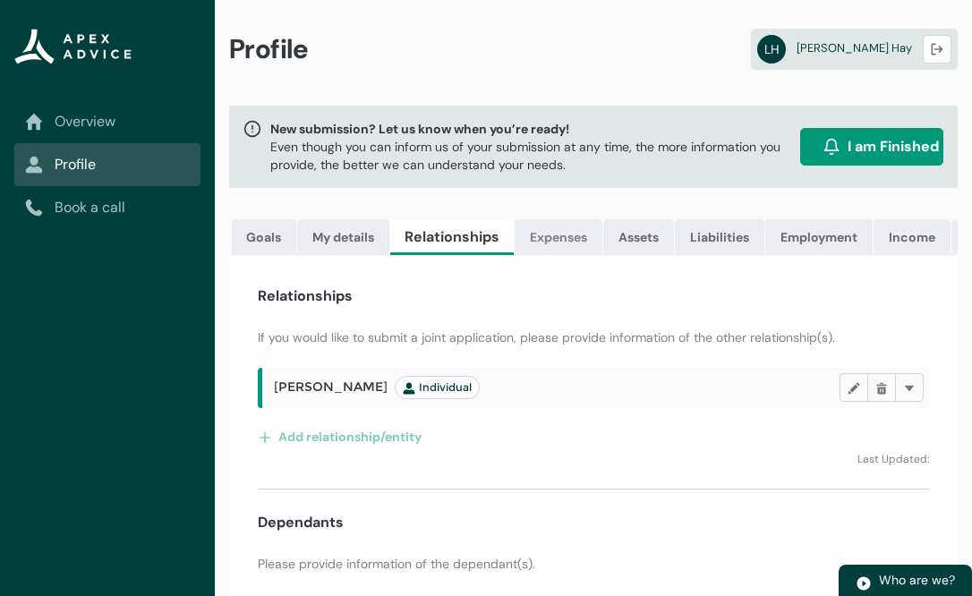
click at [551, 223] on link "Expenses" at bounding box center [559, 237] width 88 height 36
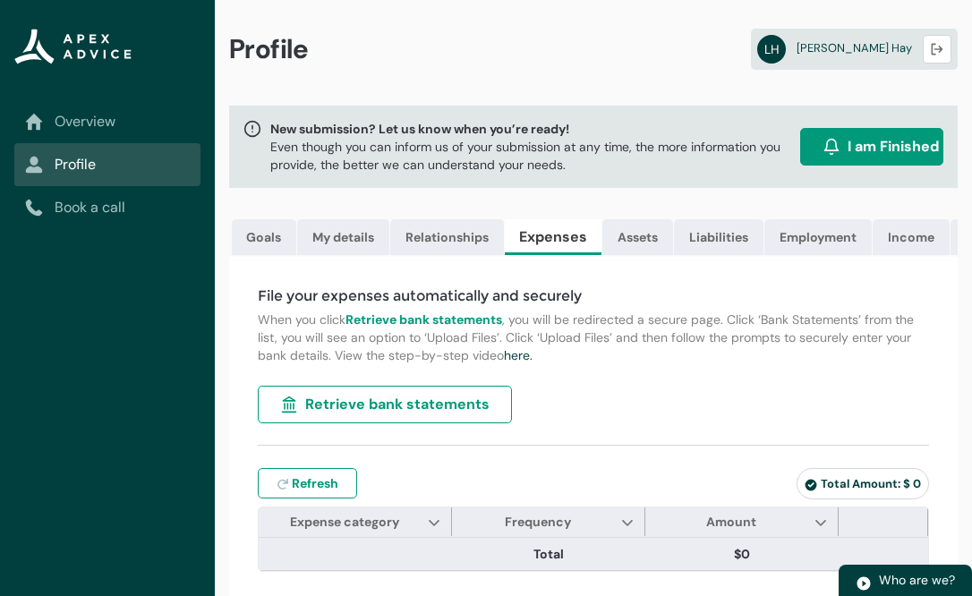
scroll to position [4, 0]
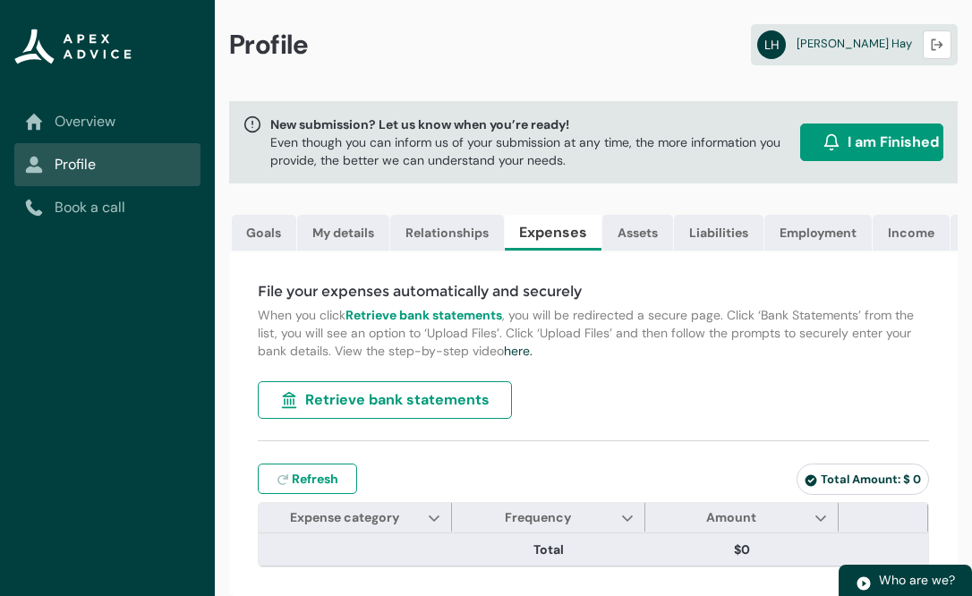
click at [841, 479] on span "Total Amount: $ 0" at bounding box center [863, 479] width 116 height 15
click at [401, 406] on span "Retrieve bank statements" at bounding box center [397, 399] width 184 height 21
click at [516, 351] on link "here." at bounding box center [518, 351] width 29 height 16
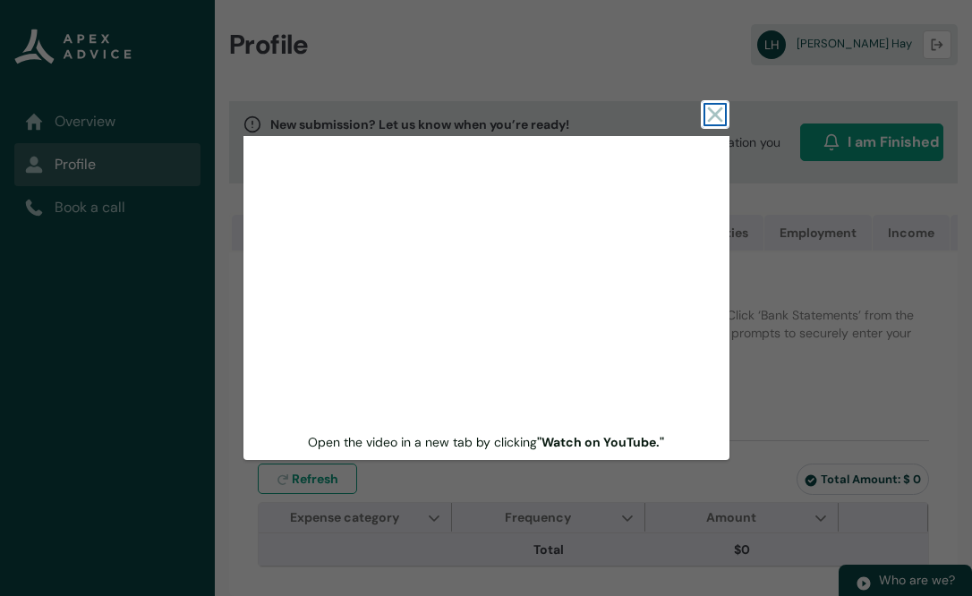
click at [720, 114] on icon at bounding box center [715, 114] width 21 height 21
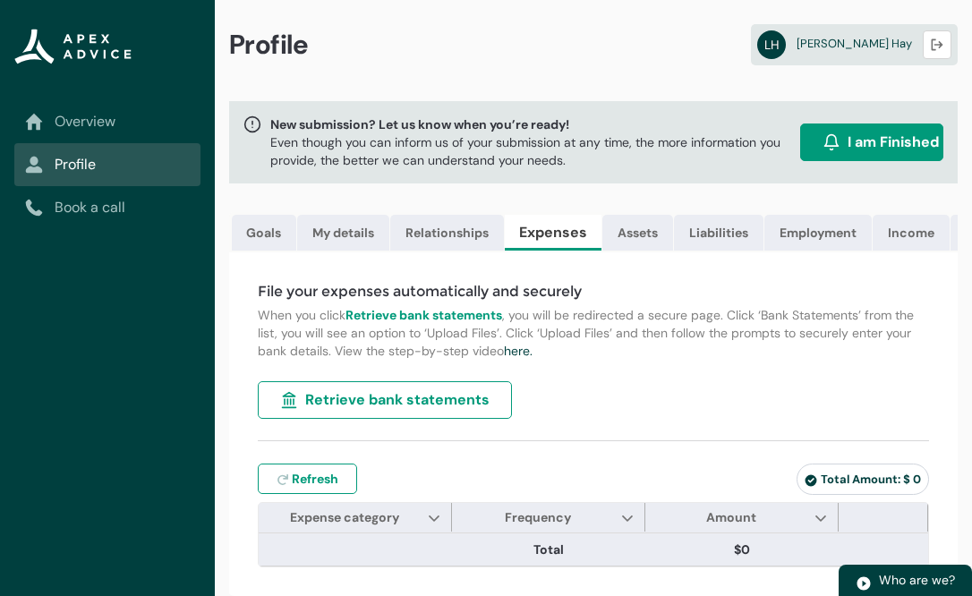
click at [644, 380] on div "File your expenses automatically and securely When you click Retrieve bank stat…" at bounding box center [593, 424] width 729 height 344
click at [624, 234] on link "Assets" at bounding box center [638, 233] width 71 height 36
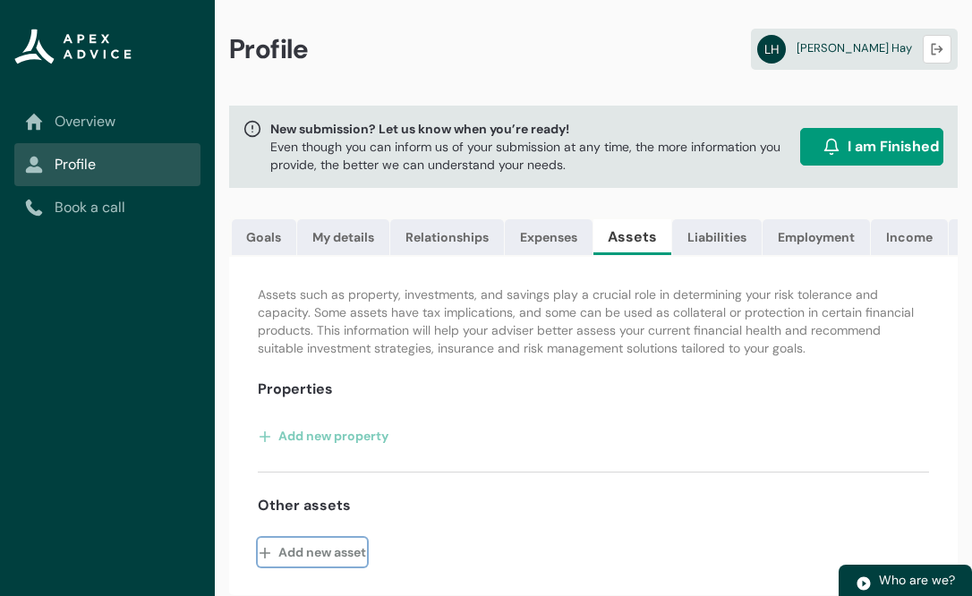
click at [318, 546] on button "Add new asset" at bounding box center [312, 552] width 109 height 29
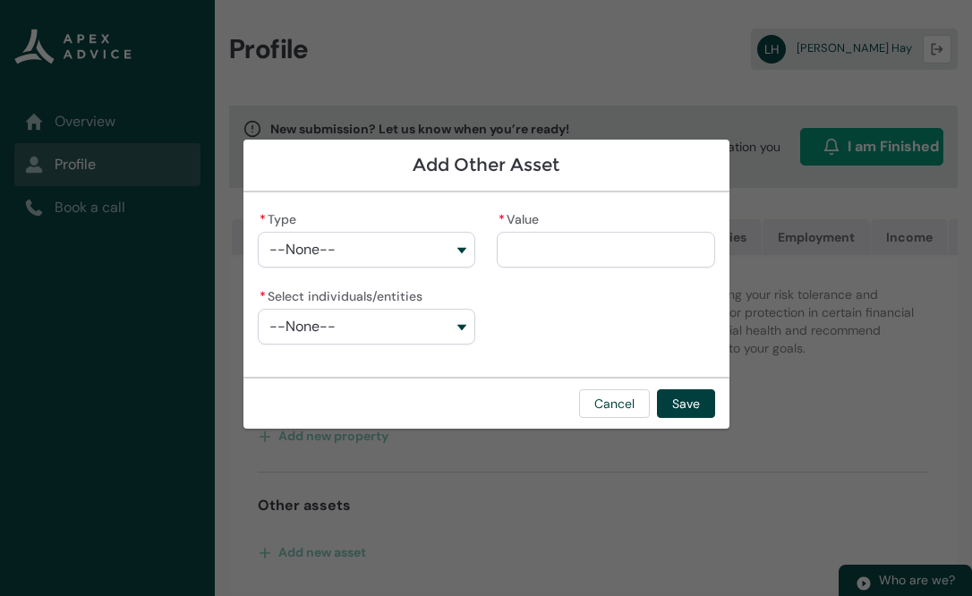
click at [355, 260] on button "--None--" at bounding box center [367, 250] width 218 height 36
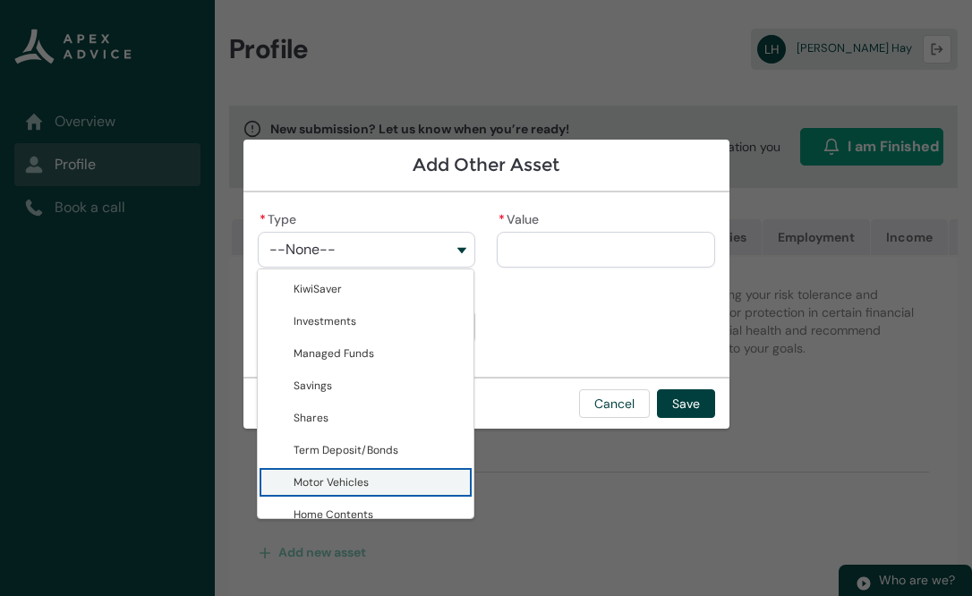
click at [342, 475] on span "Motor Vehicles" at bounding box center [331, 482] width 75 height 14
type lightning-combobox "Motor Vehicles"
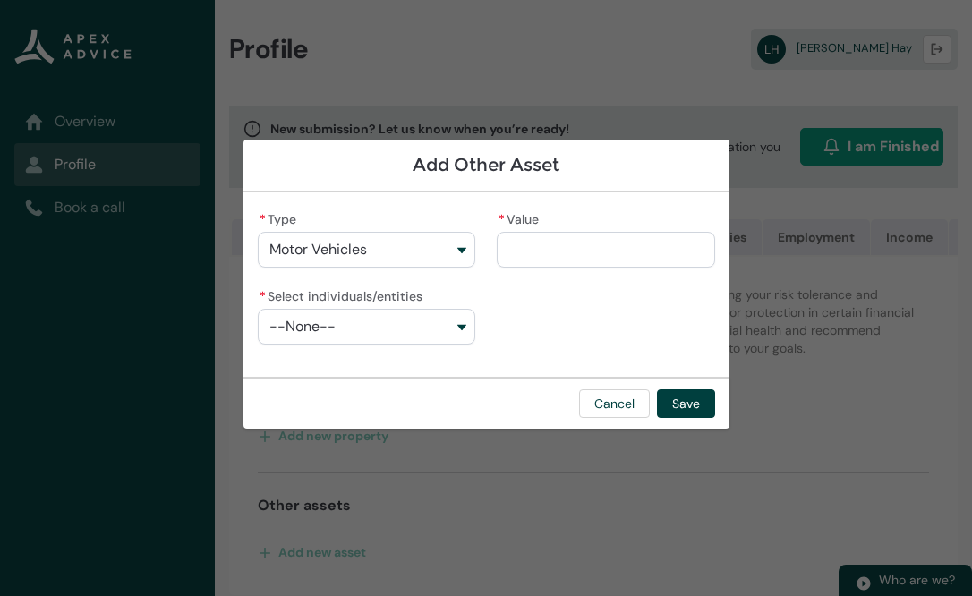
click at [611, 259] on input "* Value" at bounding box center [606, 250] width 218 height 36
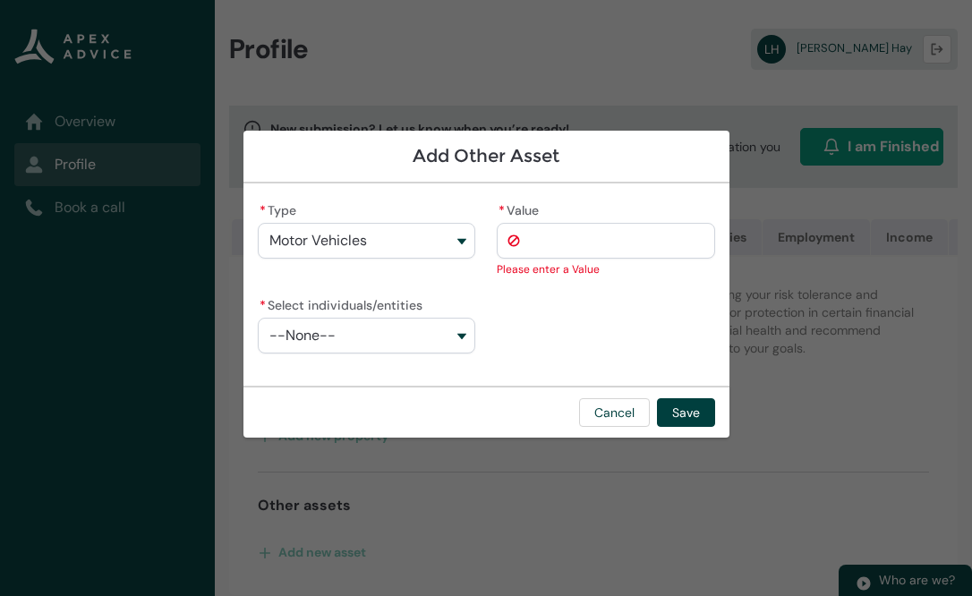
click at [577, 234] on input "* Value" at bounding box center [606, 241] width 218 height 36
type lightning-primitive-input-simple "5"
type input "*"
type lightning-primitive-input-simple "50"
type input "**"
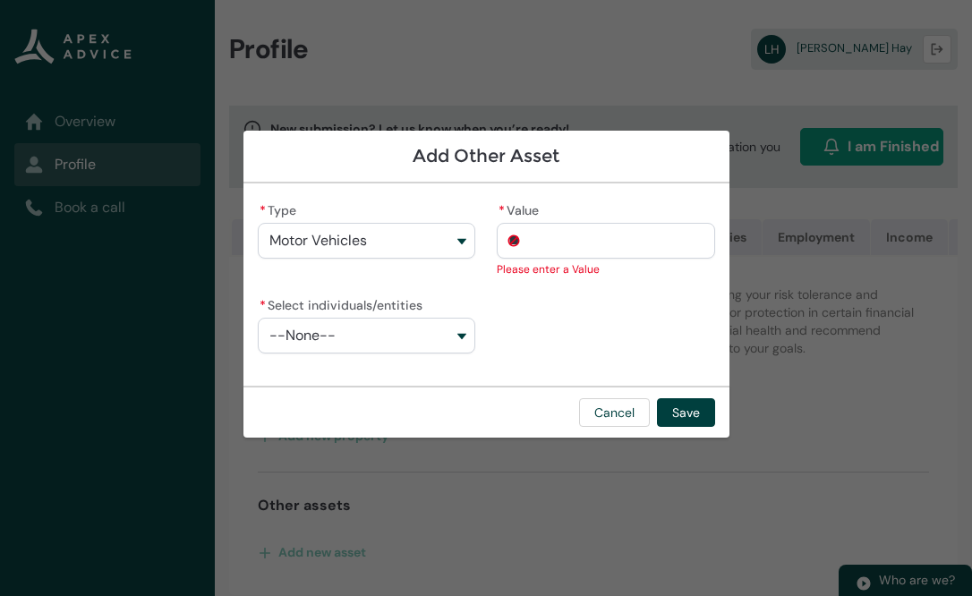
type lightning-primitive-input-simple "500"
type input "***"
type lightning-primitive-input-simple "5000"
type input "*********"
click at [672, 299] on div "* Type Motor Vehicles KiwiSaver Investments Managed Funds Savings Shares Term D…" at bounding box center [487, 285] width 458 height 174
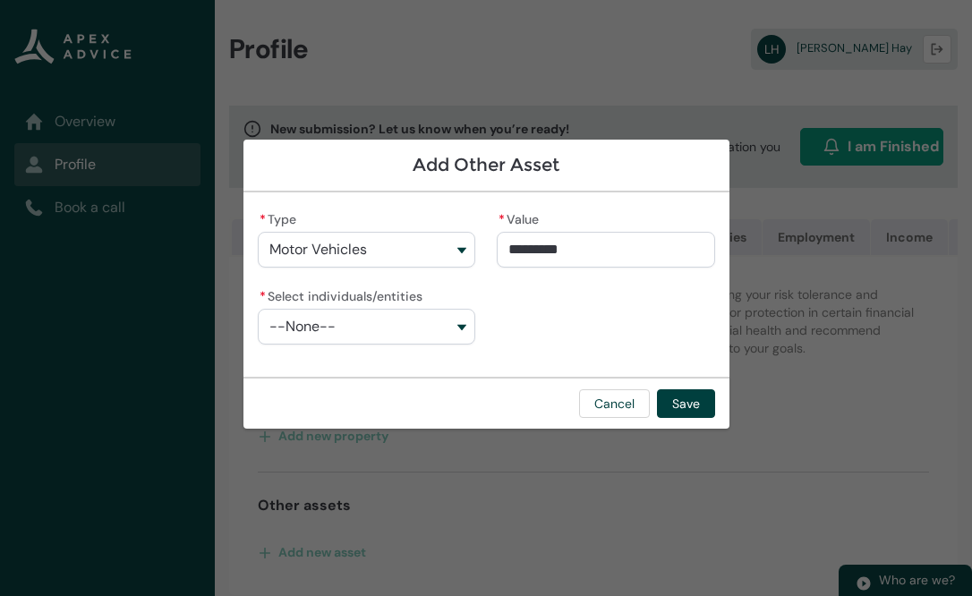
click at [438, 309] on button "--None--" at bounding box center [367, 327] width 218 height 36
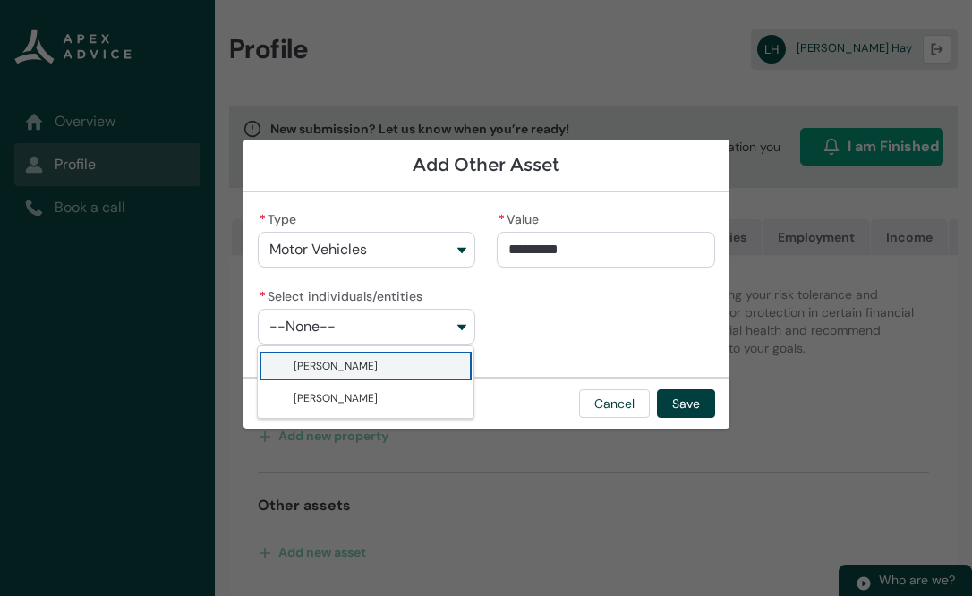
click at [368, 364] on span "Tayla Baldwin" at bounding box center [379, 366] width 170 height 18
type lightning-combobox "001Q900000zbOGLIA2"
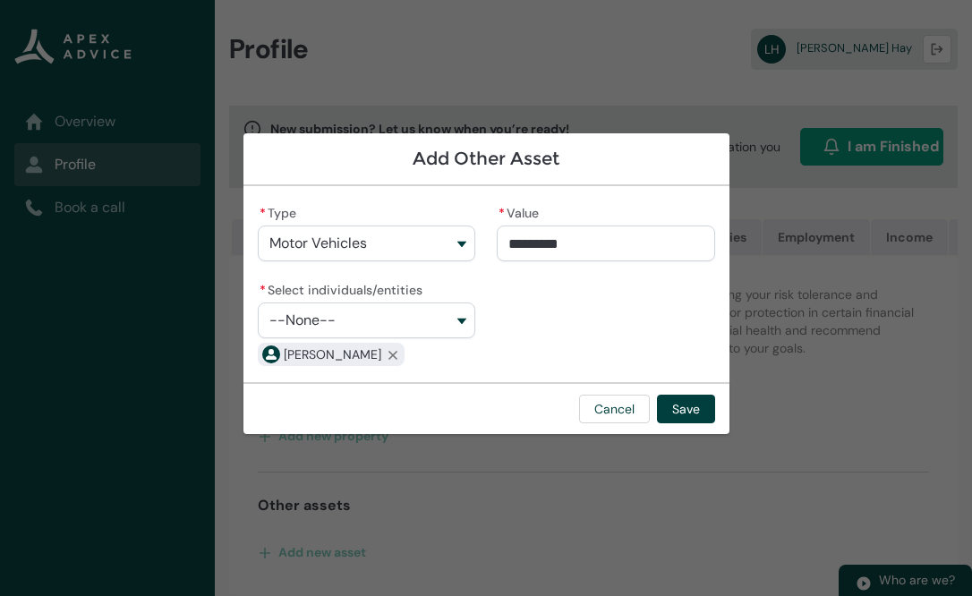
click at [580, 332] on div "* Type Motor Vehicles KiwiSaver Investments Managed Funds Savings Shares Term D…" at bounding box center [487, 284] width 458 height 167
click at [685, 411] on button "Save" at bounding box center [686, 409] width 58 height 29
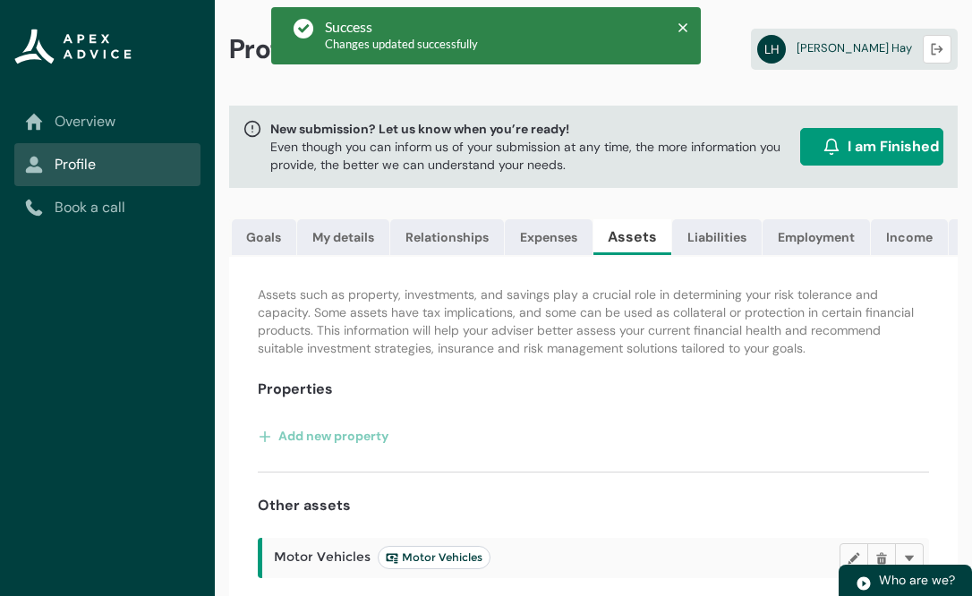
scroll to position [54, 0]
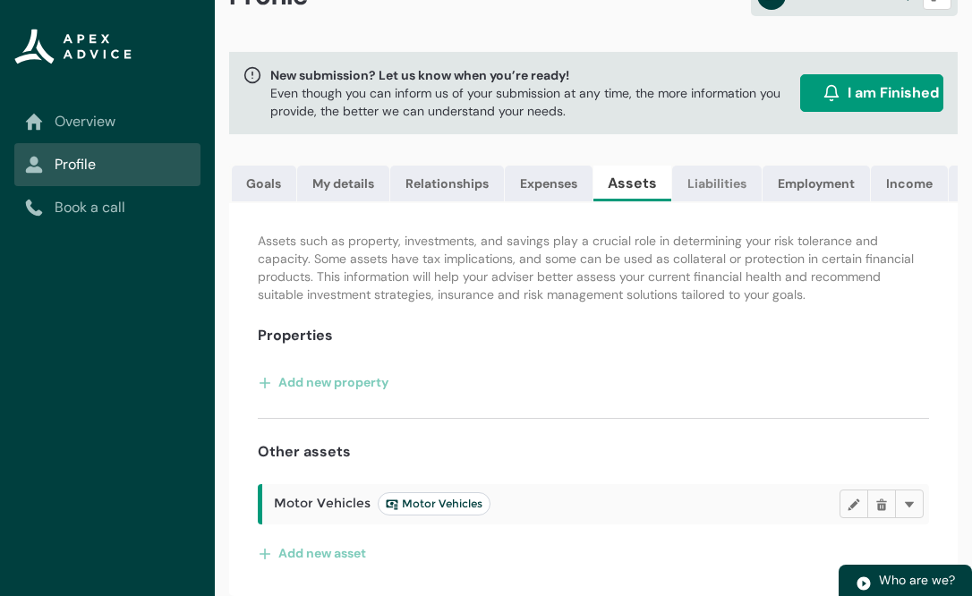
click at [706, 184] on link "Liabilities" at bounding box center [717, 184] width 90 height 36
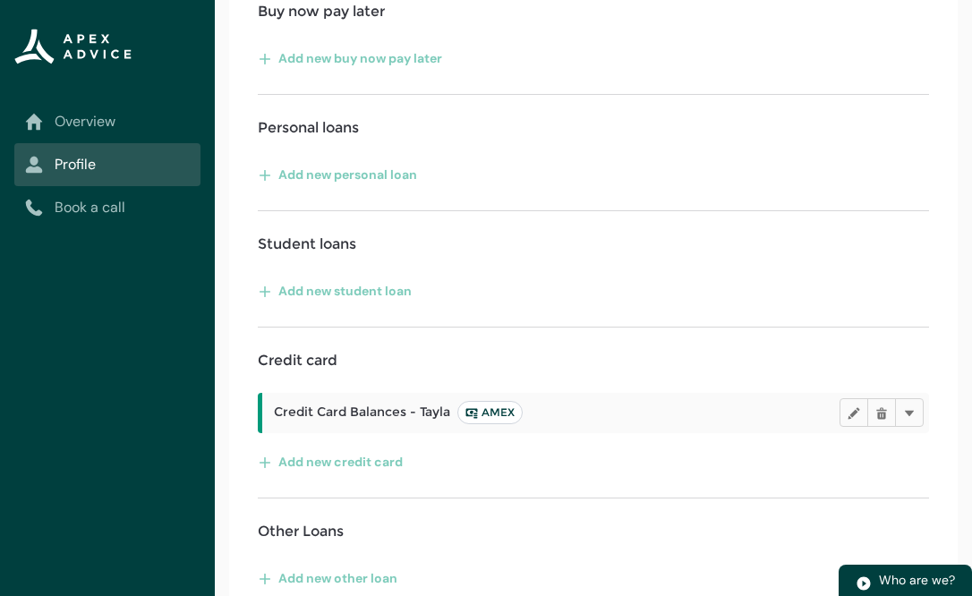
scroll to position [519, 0]
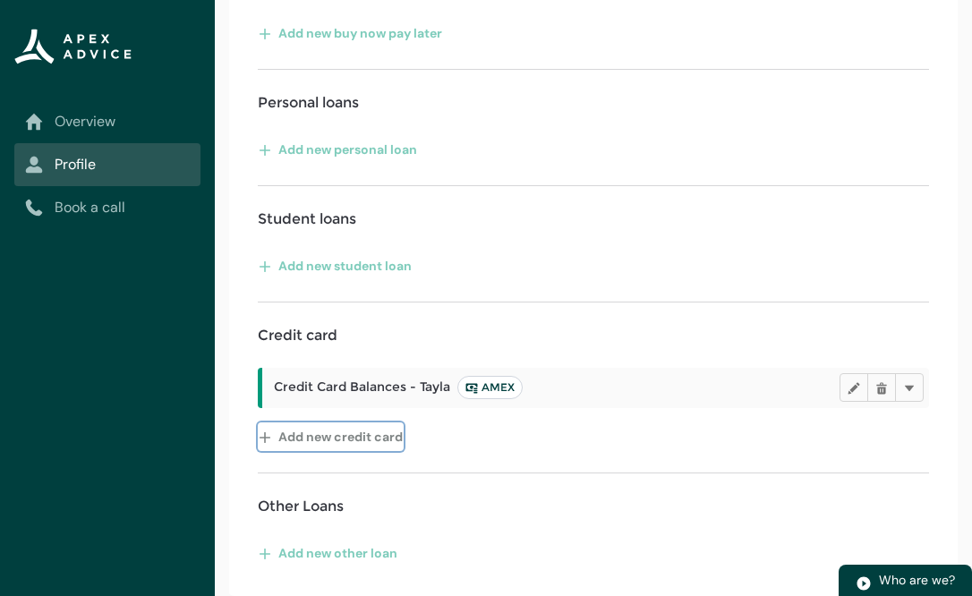
click at [362, 435] on button "Add new credit card" at bounding box center [331, 437] width 146 height 29
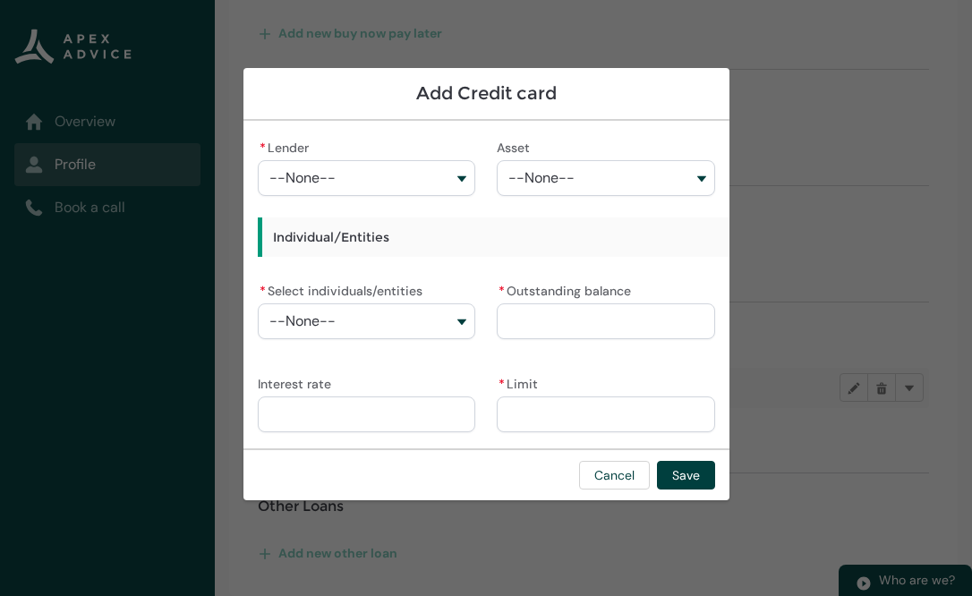
click at [373, 150] on div "* Lender --None--" at bounding box center [367, 165] width 218 height 61
click at [369, 177] on button "--None--" at bounding box center [367, 178] width 218 height 36
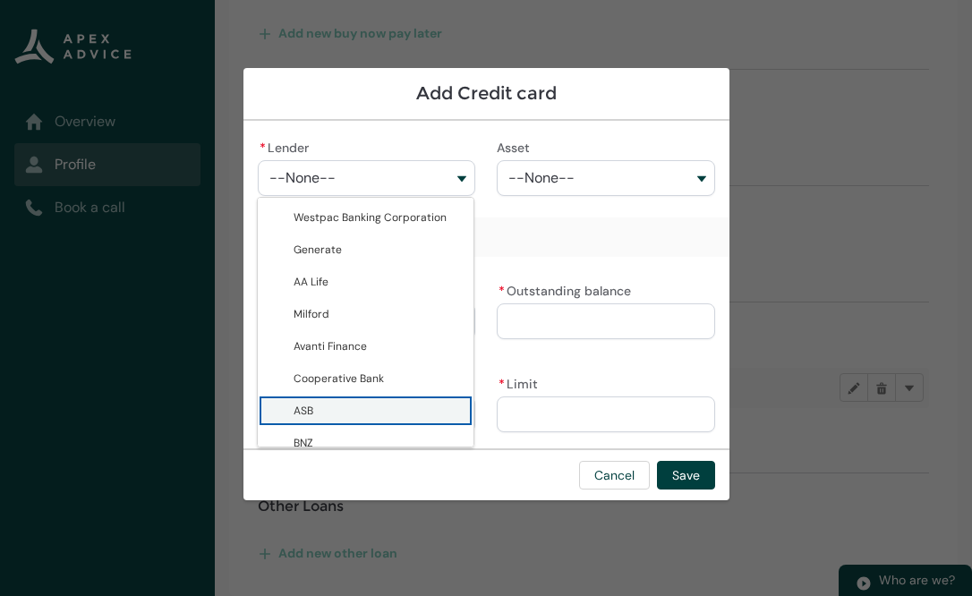
click at [328, 410] on span "ASB" at bounding box center [379, 411] width 170 height 18
type lightning-combobox "0017F0000107f3IQAQ"
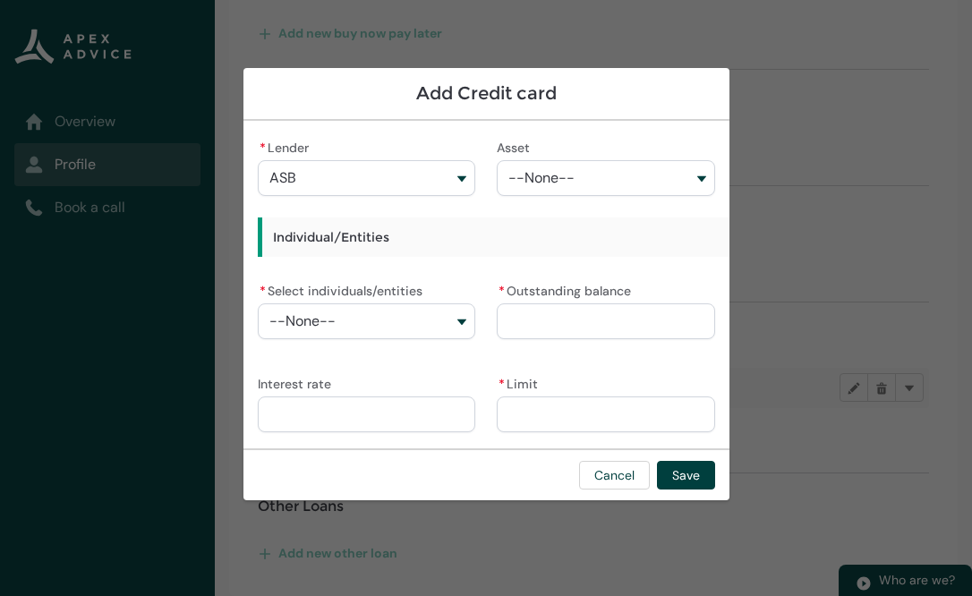
click at [595, 190] on button "--None--" at bounding box center [606, 178] width 218 height 36
click at [595, 169] on button "--None--" at bounding box center [606, 178] width 218 height 36
click at [373, 320] on button "--None--" at bounding box center [367, 322] width 218 height 36
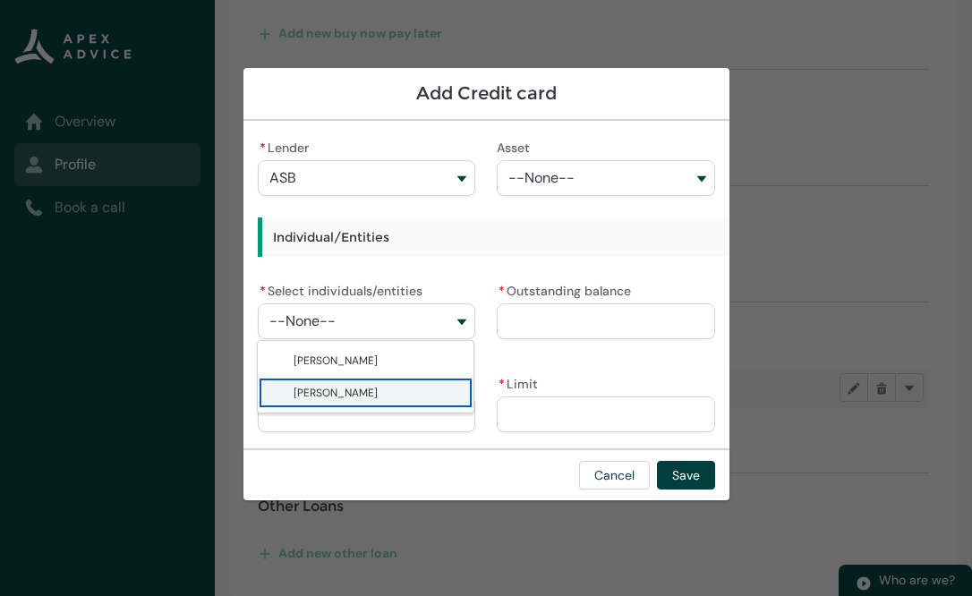
click at [364, 394] on span "Liam Jason Hay" at bounding box center [336, 393] width 84 height 14
type lightning-combobox "001Q900000zZk89IAC"
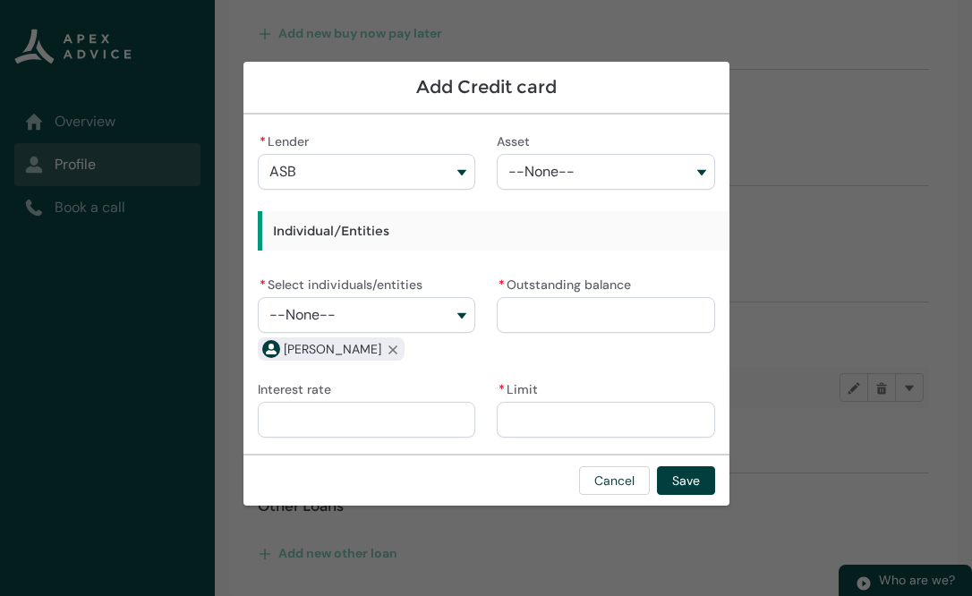
click at [550, 309] on input "* Outstanding balance" at bounding box center [606, 315] width 218 height 36
click at [508, 357] on lightning-input "* Outstanding balance Outstanding balance Please enter a Outstanding balance" at bounding box center [606, 317] width 218 height 90
click at [620, 481] on button "Cancel" at bounding box center [614, 480] width 71 height 29
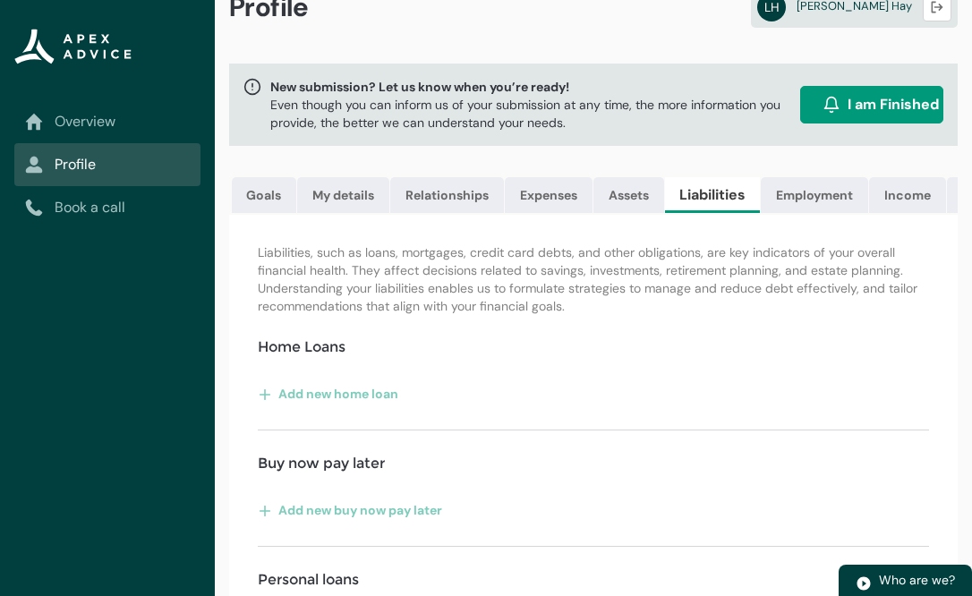
scroll to position [27, 0]
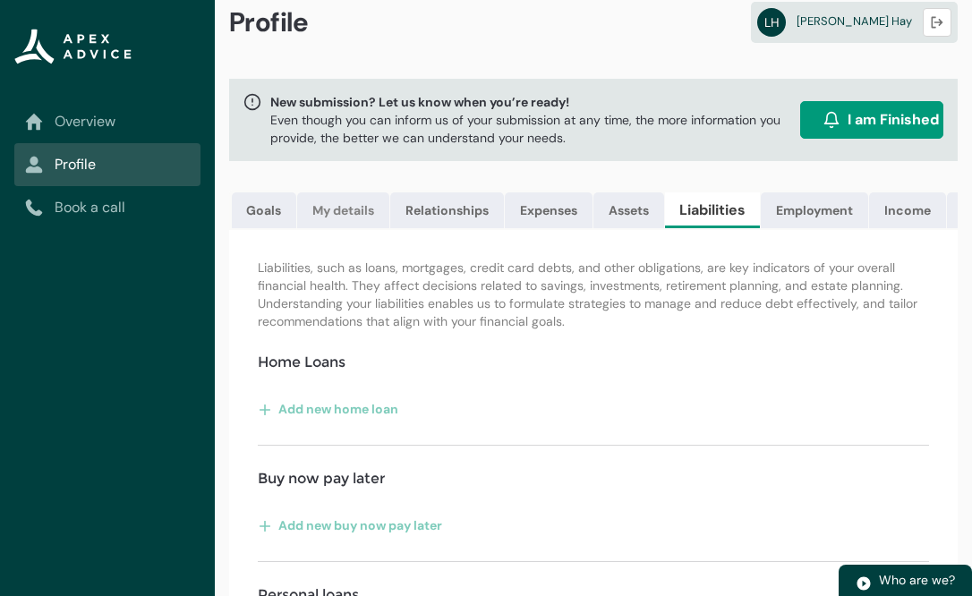
click at [319, 209] on link "My details" at bounding box center [343, 211] width 92 height 36
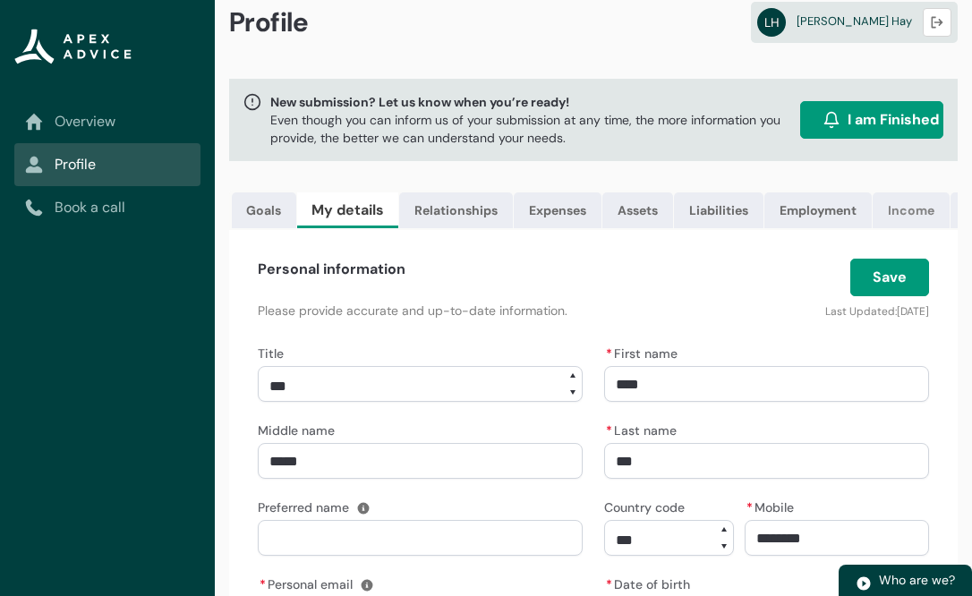
click at [915, 209] on link "Income" at bounding box center [911, 211] width 77 height 36
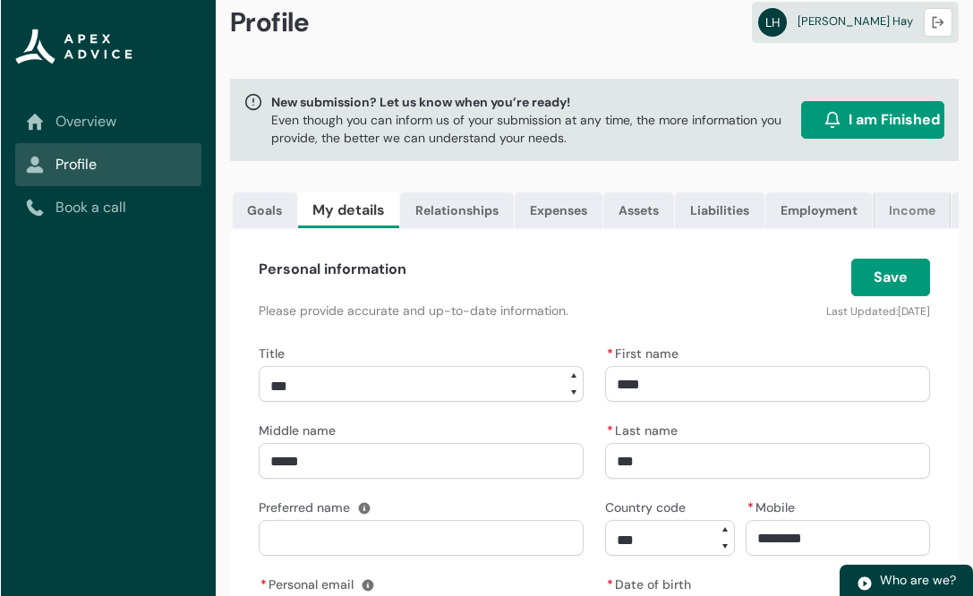
scroll to position [0, 0]
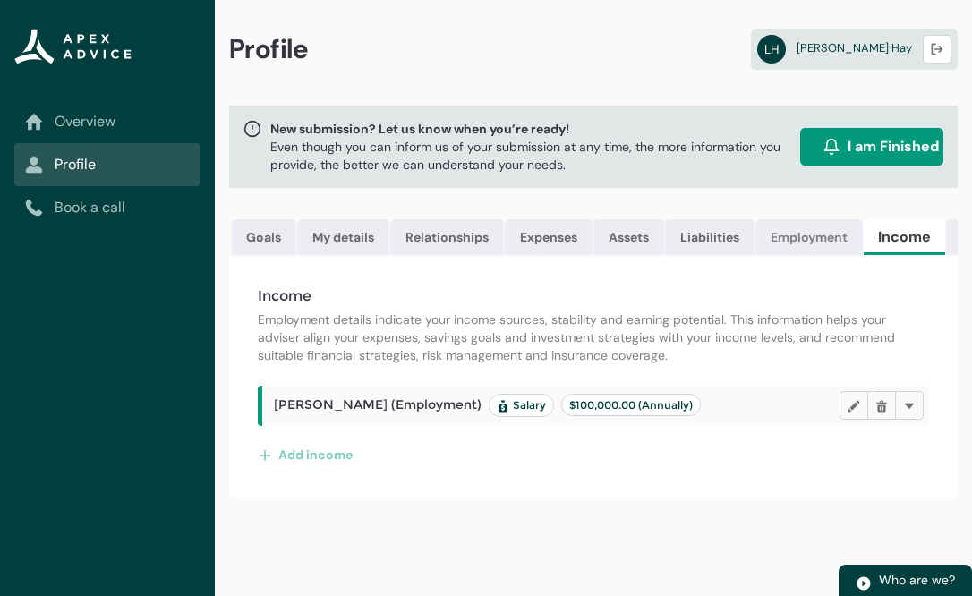
click at [804, 251] on link "Employment" at bounding box center [809, 237] width 107 height 36
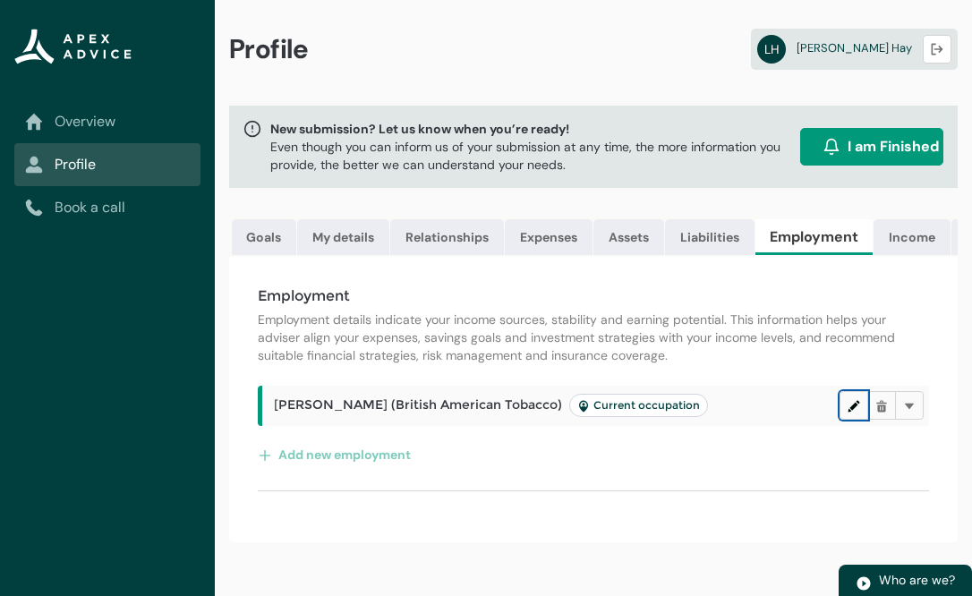
click at [855, 402] on lightning-primitive-icon "button" at bounding box center [854, 405] width 13 height 13
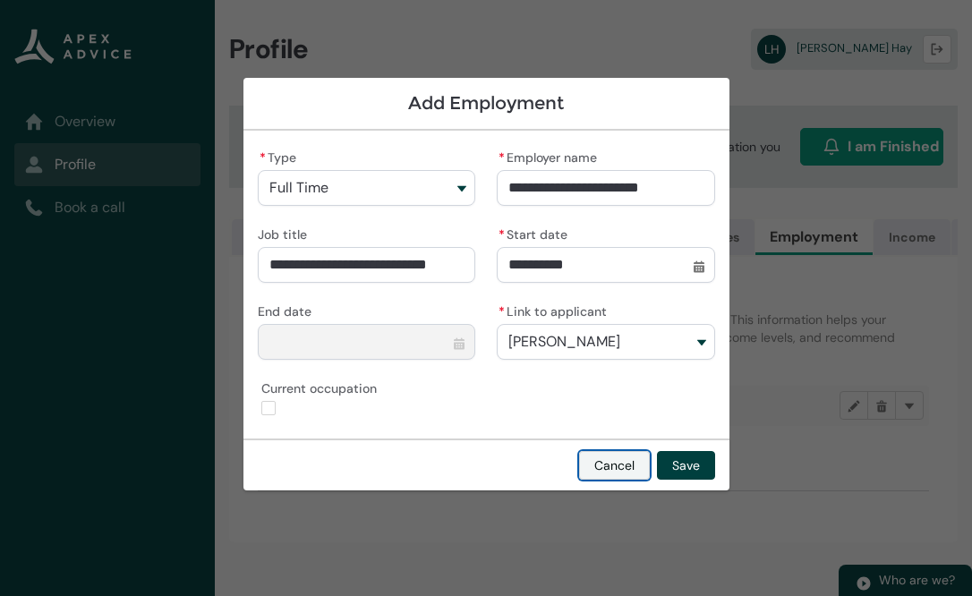
click at [622, 466] on button "Cancel" at bounding box center [614, 465] width 71 height 29
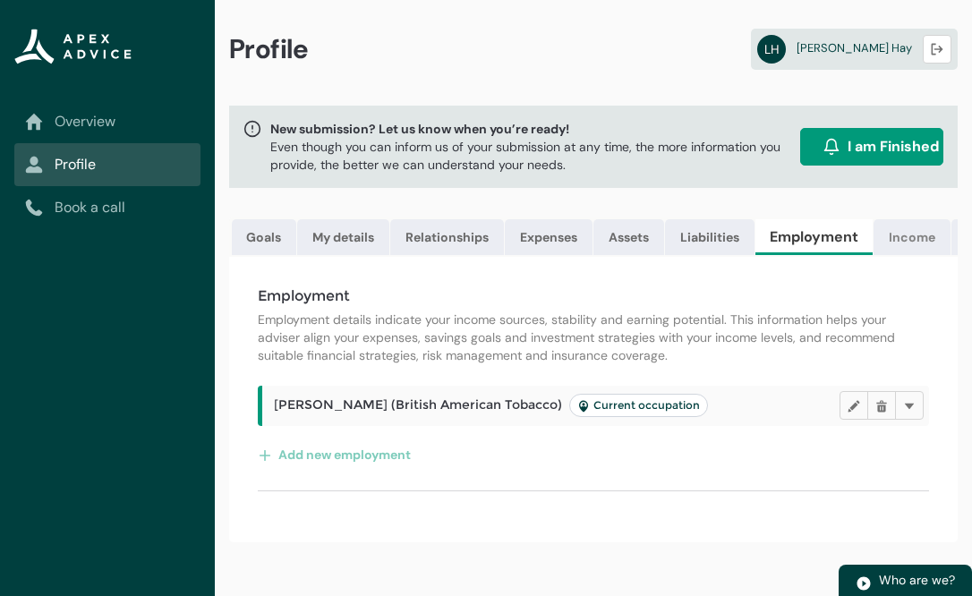
click at [905, 238] on link "Income" at bounding box center [912, 237] width 77 height 36
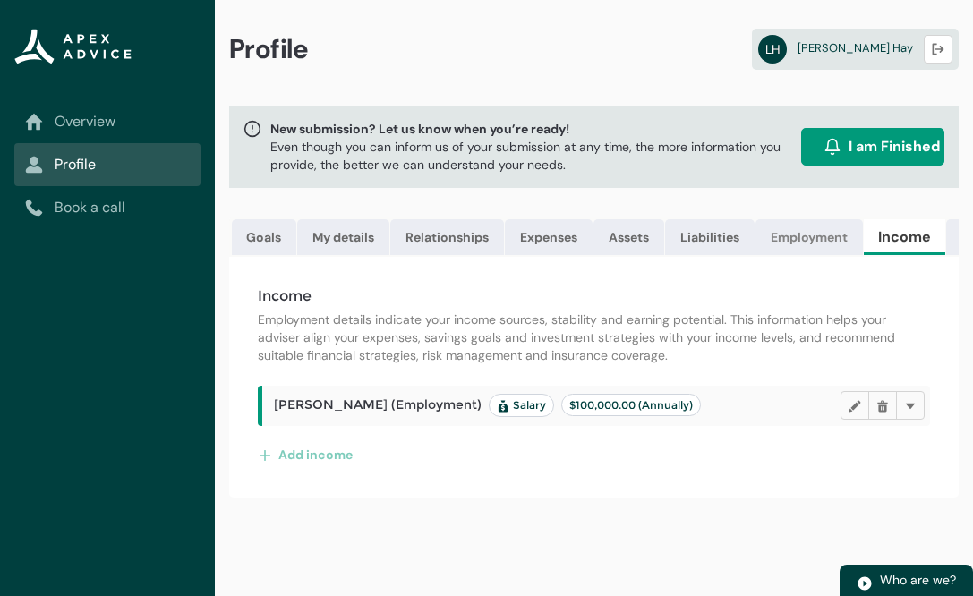
click at [828, 233] on link "Employment" at bounding box center [809, 237] width 107 height 36
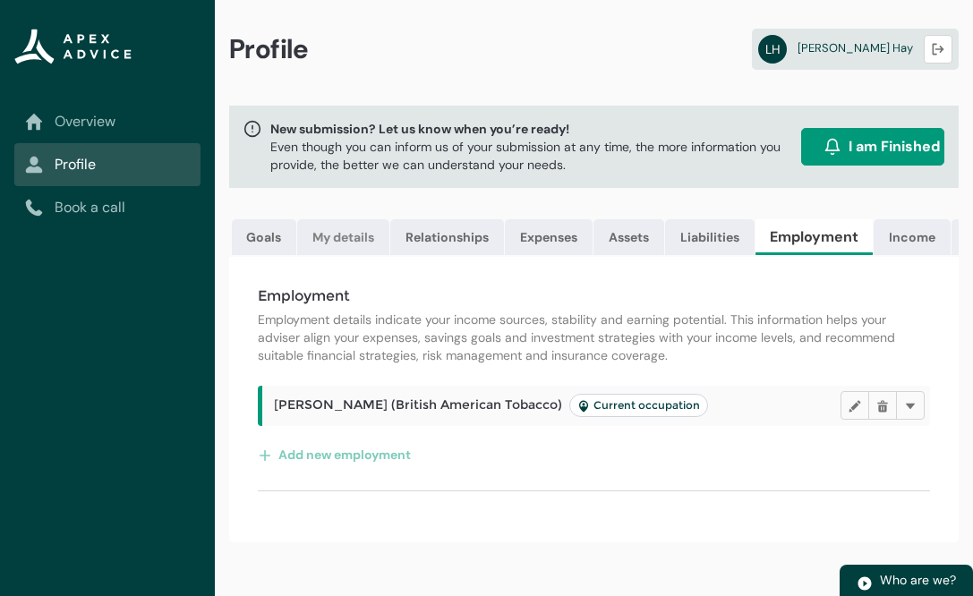
click at [355, 239] on link "My details" at bounding box center [343, 237] width 92 height 36
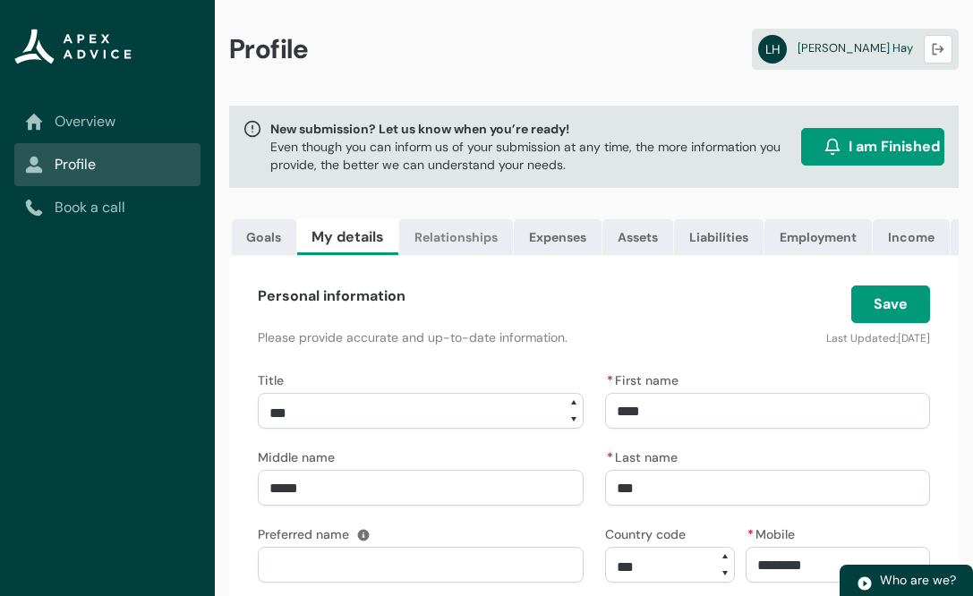
click at [473, 239] on link "Relationships" at bounding box center [456, 237] width 114 height 36
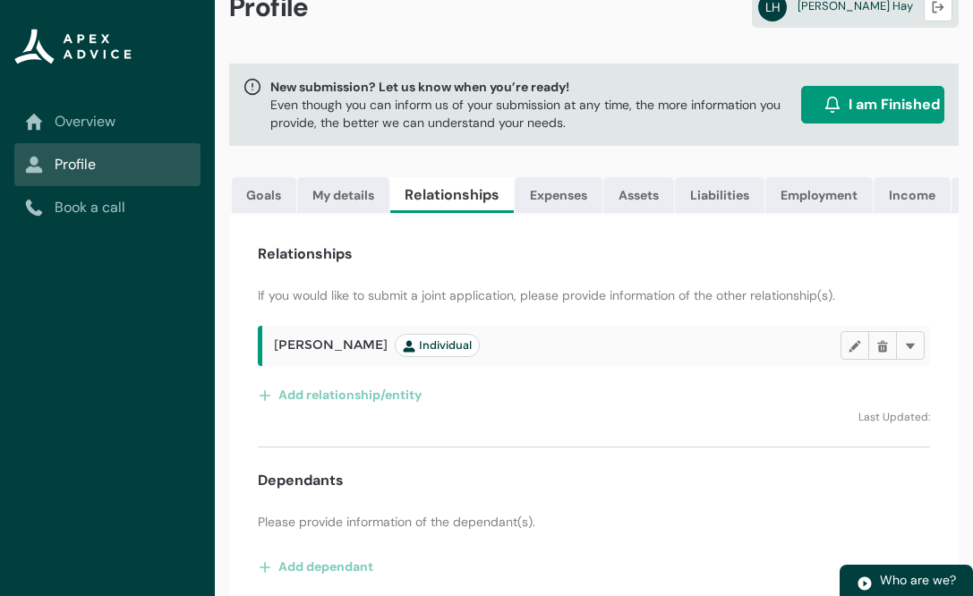
scroll to position [43, 0]
